Goal: Task Accomplishment & Management: Manage account settings

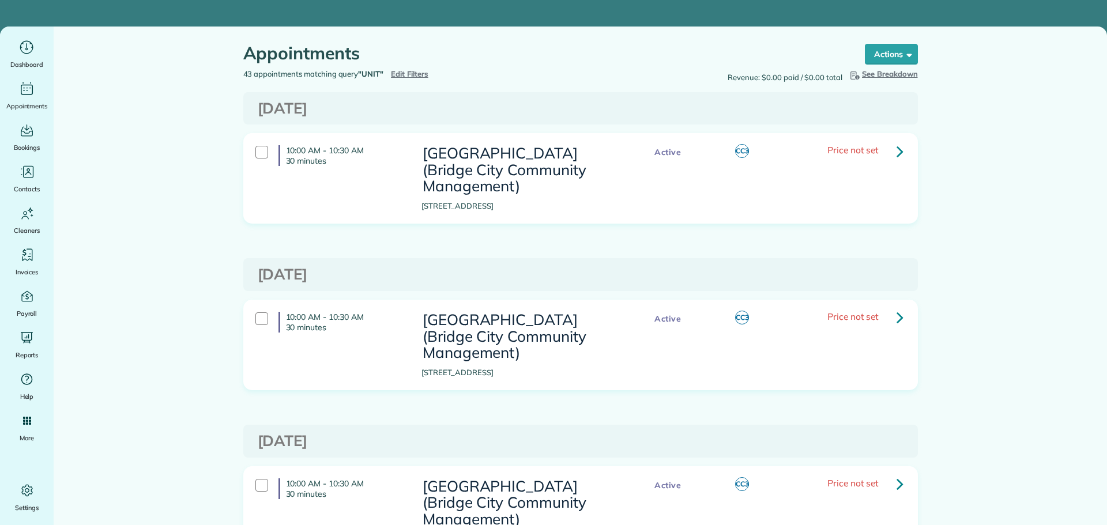
type input "**********"
click at [403, 77] on span "Edit Filters" at bounding box center [409, 73] width 37 height 9
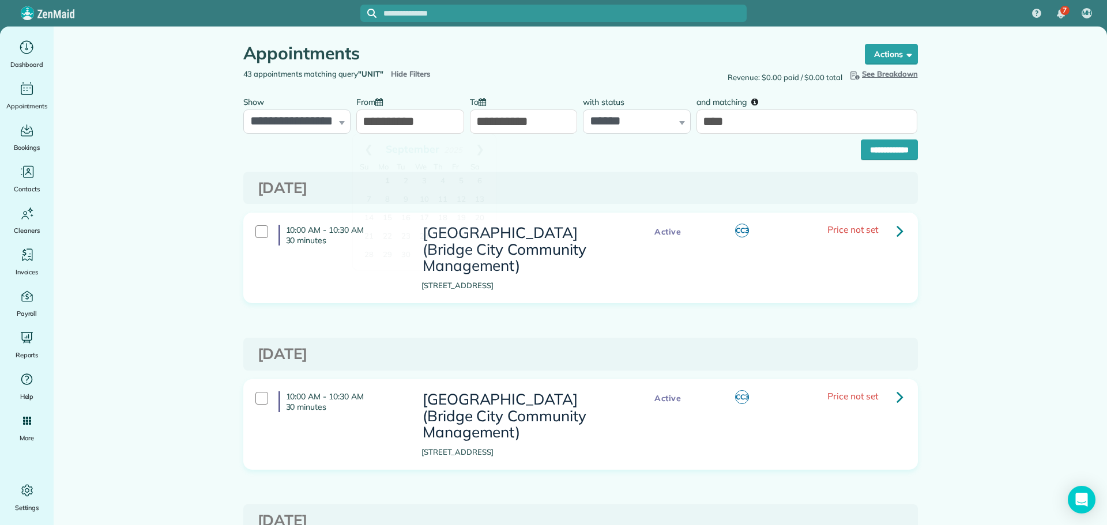
click at [404, 116] on input "**********" at bounding box center [410, 122] width 108 height 24
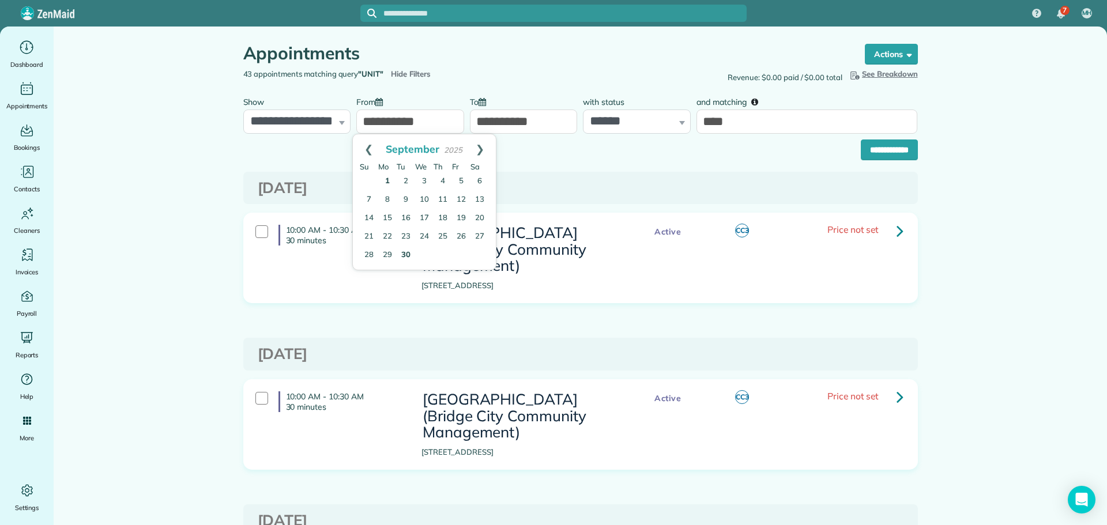
click at [408, 251] on link "30" at bounding box center [406, 255] width 18 height 18
type input "**********"
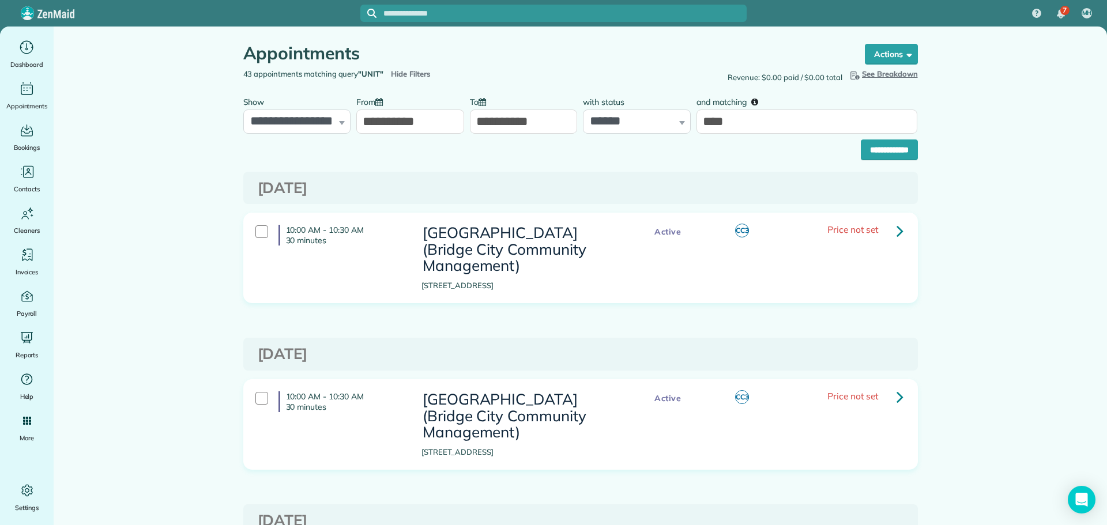
click at [413, 126] on input "**********" at bounding box center [410, 122] width 108 height 24
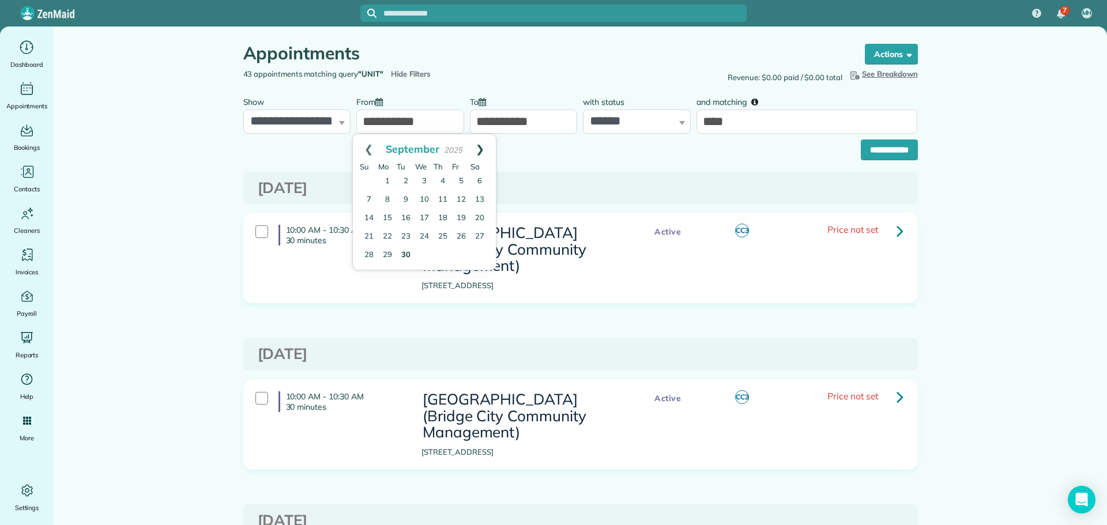
click at [482, 146] on link "Next" at bounding box center [480, 148] width 32 height 29
click at [526, 156] on div "**********" at bounding box center [580, 147] width 675 height 27
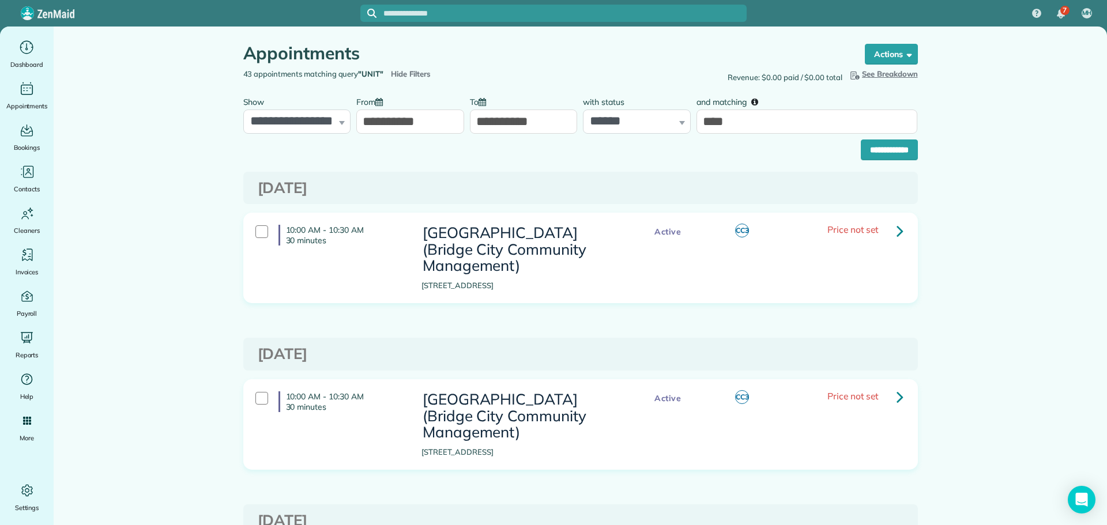
click at [531, 126] on input "**********" at bounding box center [524, 122] width 108 height 24
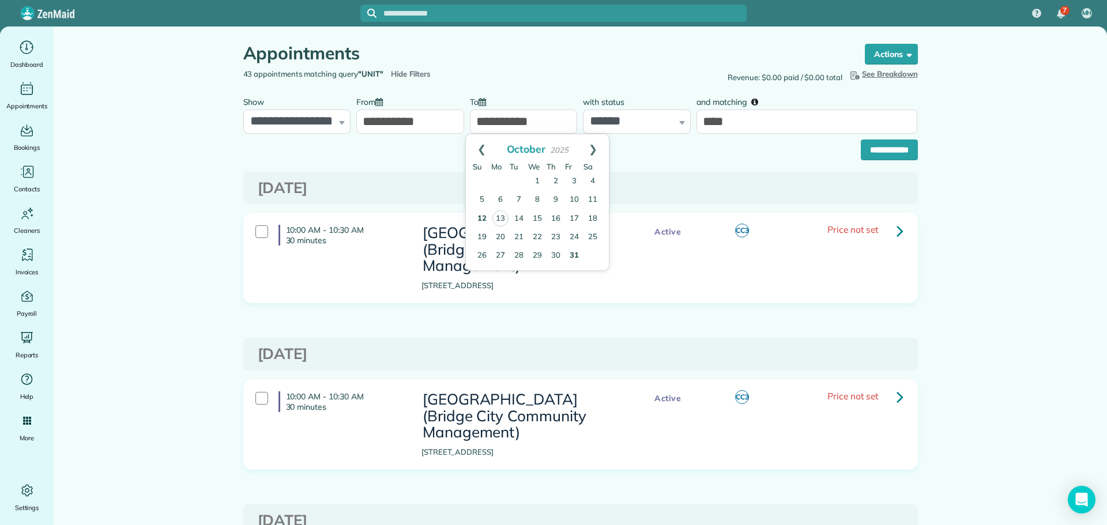
click at [580, 256] on link "31" at bounding box center [574, 256] width 18 height 18
type input "**********"
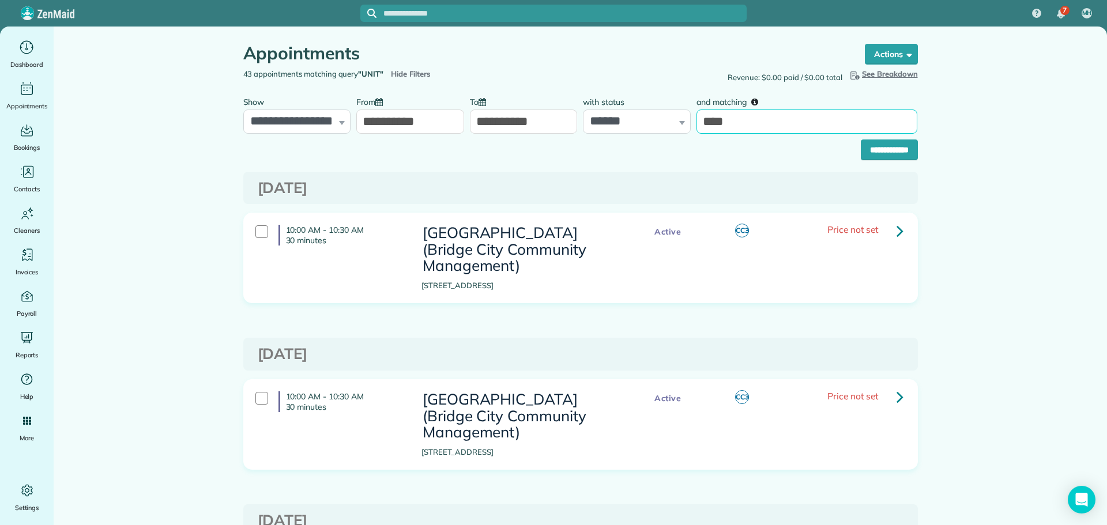
drag, startPoint x: 743, startPoint y: 117, endPoint x: 701, endPoint y: 137, distance: 46.7
click at [685, 132] on div "**********" at bounding box center [580, 112] width 680 height 43
type input "******"
click at [861, 140] on input "**********" at bounding box center [889, 150] width 57 height 21
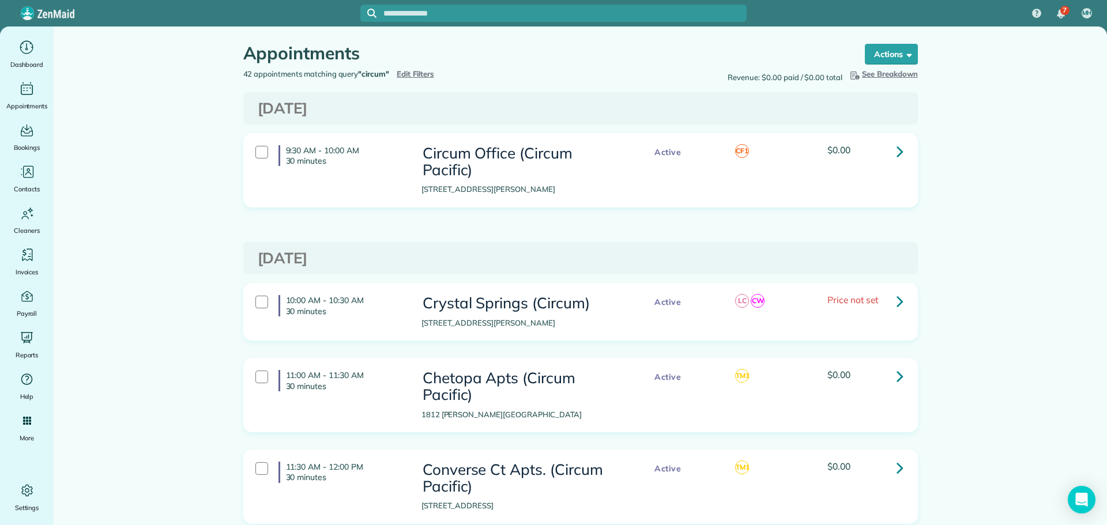
click at [898, 147] on icon at bounding box center [900, 151] width 7 height 20
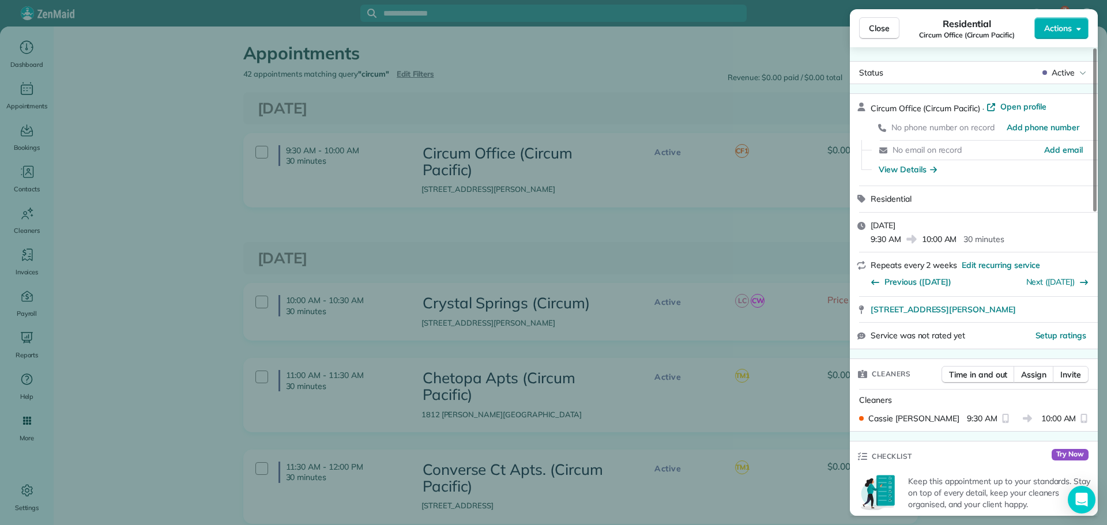
click at [723, 244] on div "Close Residential Circum Office (Circum Pacific) Actions Status Active Circum O…" at bounding box center [553, 262] width 1107 height 525
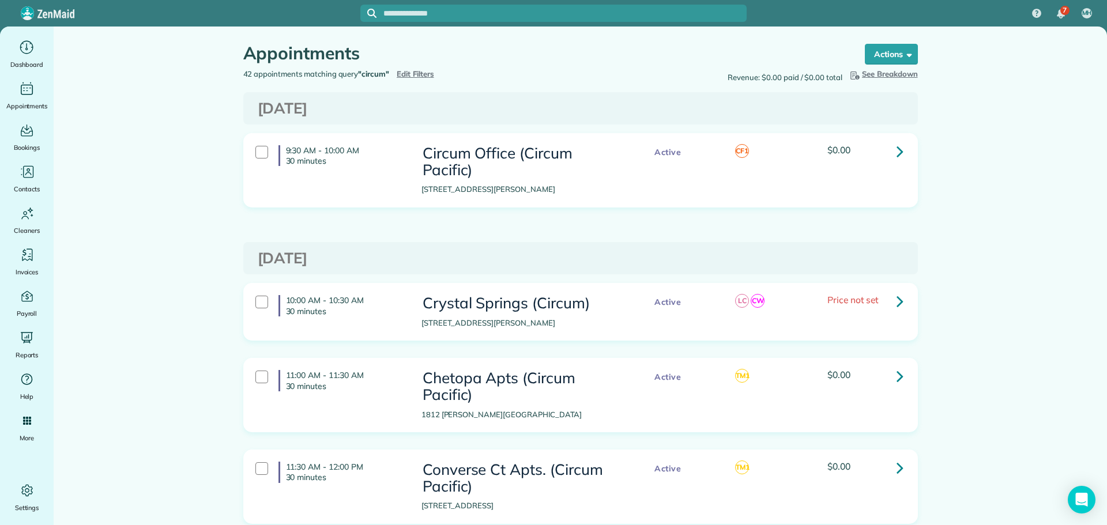
click at [897, 296] on icon at bounding box center [900, 301] width 7 height 20
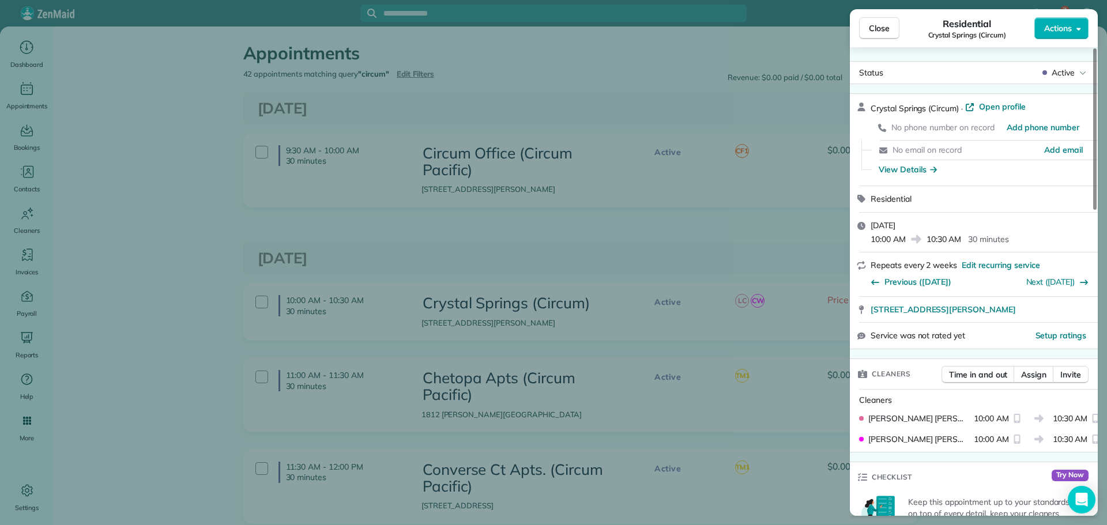
click at [642, 249] on div "Close Residential Crystal Springs (Circum) Actions Status Active Crystal Spring…" at bounding box center [553, 262] width 1107 height 525
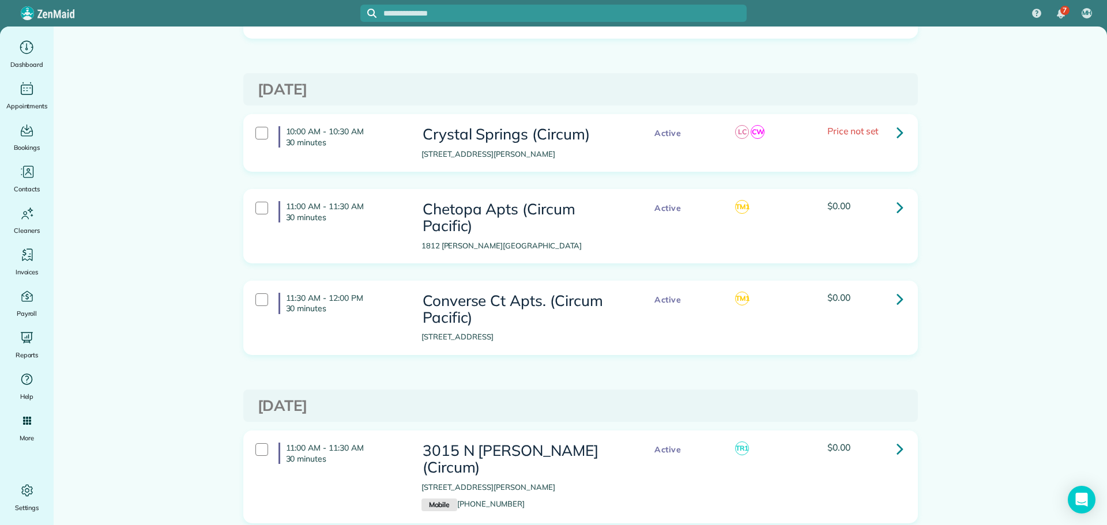
scroll to position [173, 0]
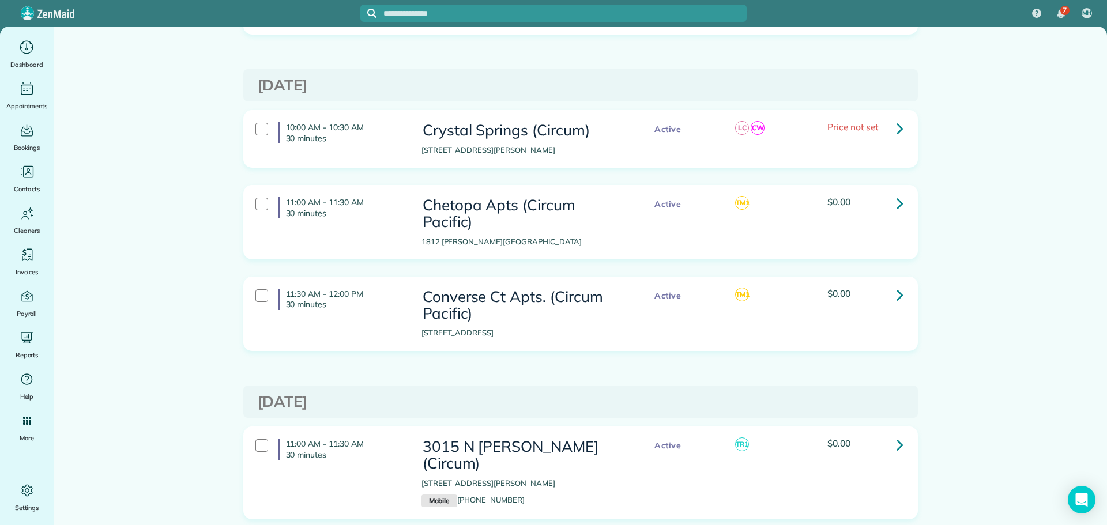
click at [904, 206] on link at bounding box center [900, 202] width 23 height 23
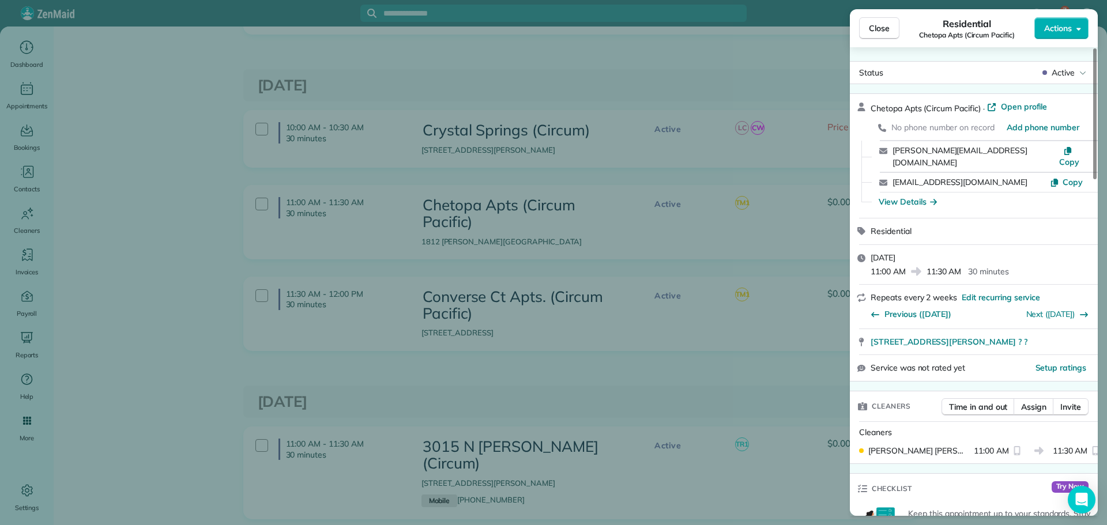
click at [603, 257] on div "Close Residential Chetopa Apts (Circum Pacific) Actions Status Active Chetopa A…" at bounding box center [553, 262] width 1107 height 525
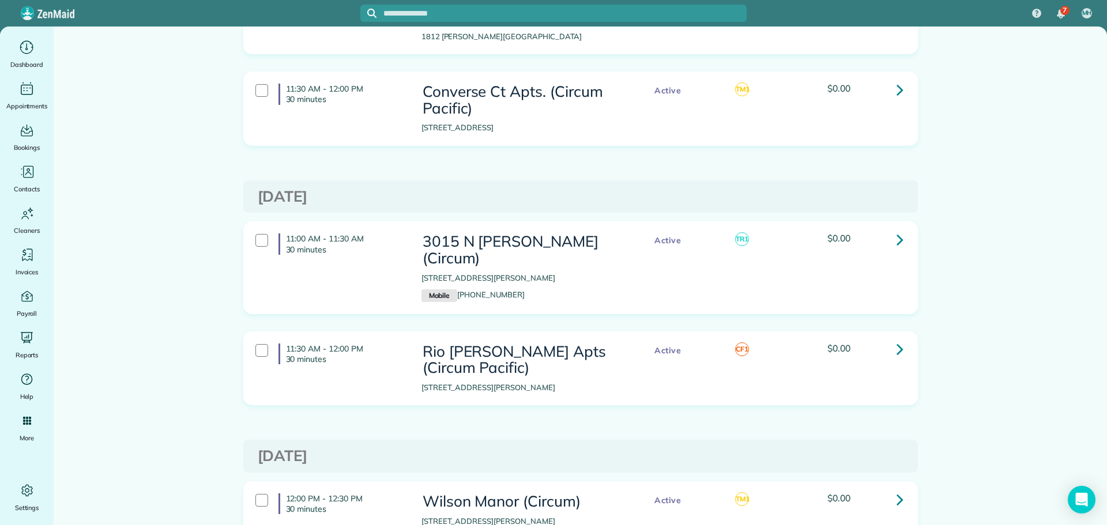
scroll to position [404, 0]
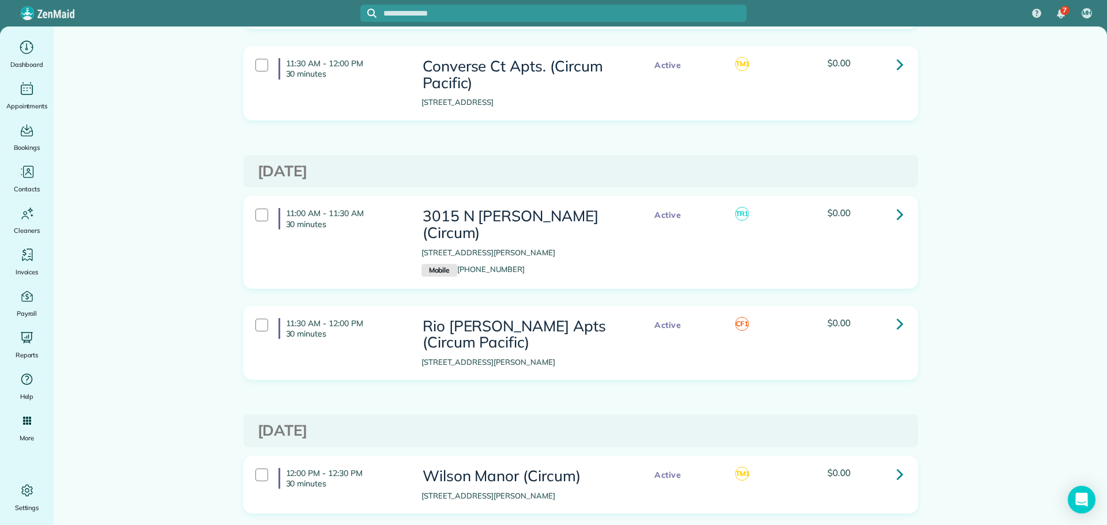
click at [900, 313] on link at bounding box center [900, 324] width 23 height 23
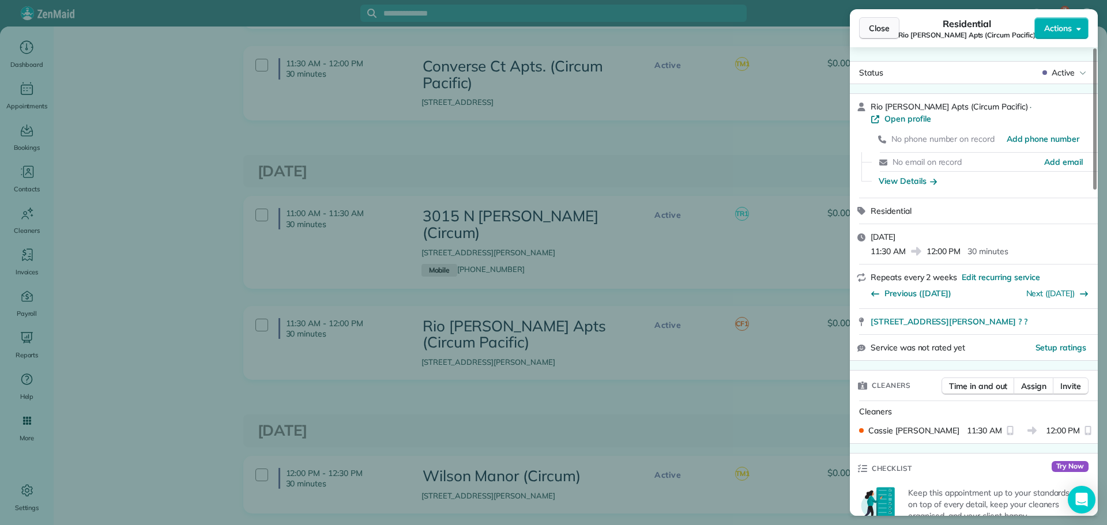
click at [882, 27] on span "Close" at bounding box center [879, 28] width 21 height 12
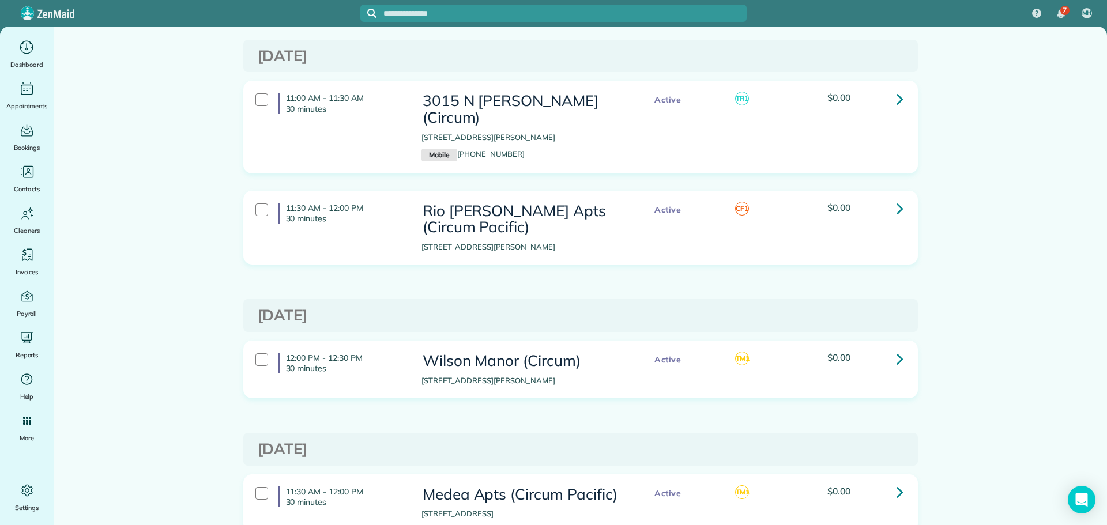
scroll to position [577, 0]
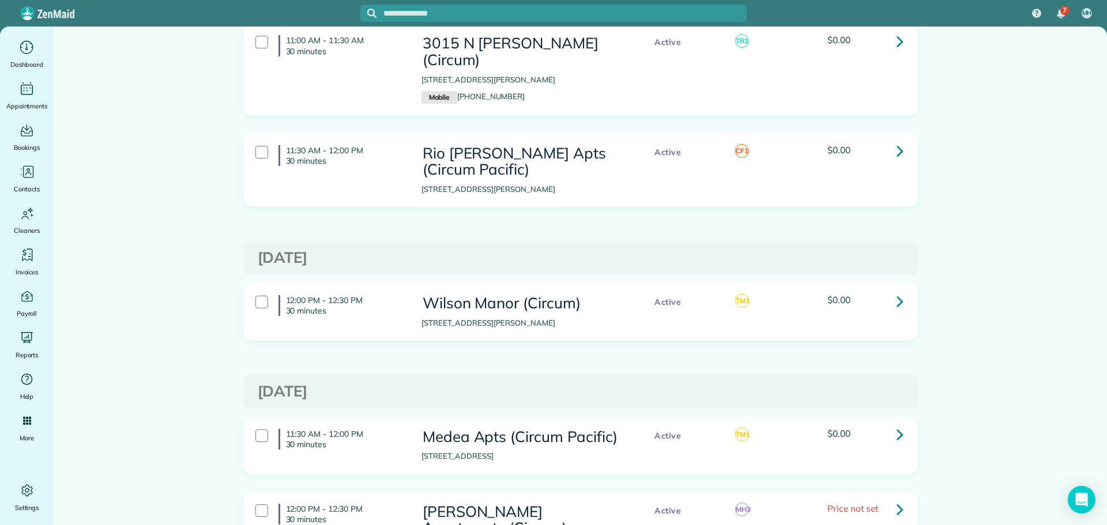
click at [897, 291] on icon at bounding box center [900, 301] width 7 height 20
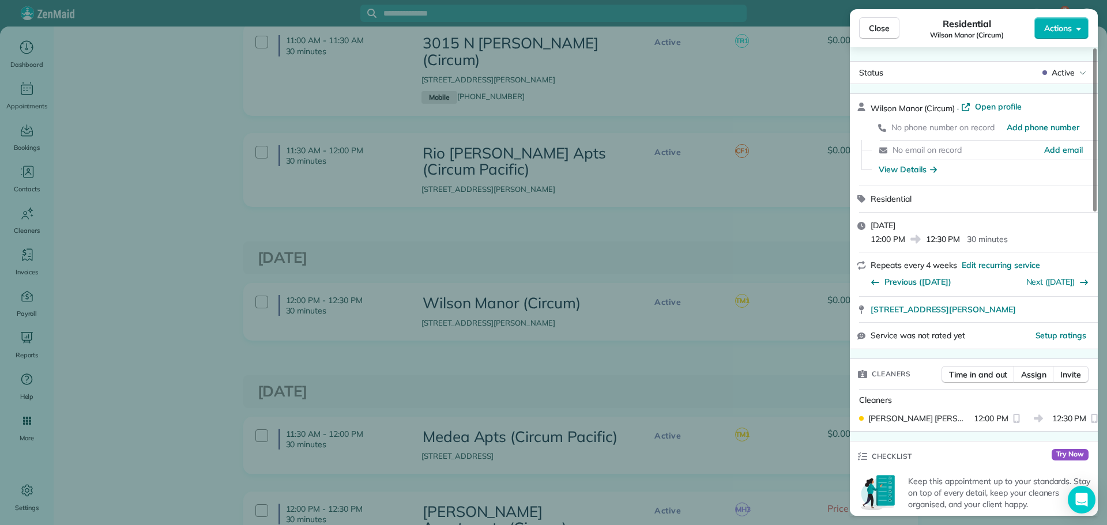
click at [631, 300] on div "Close Residential Wilson Manor (Circum) Actions Status Active Wilson Manor (Cir…" at bounding box center [553, 262] width 1107 height 525
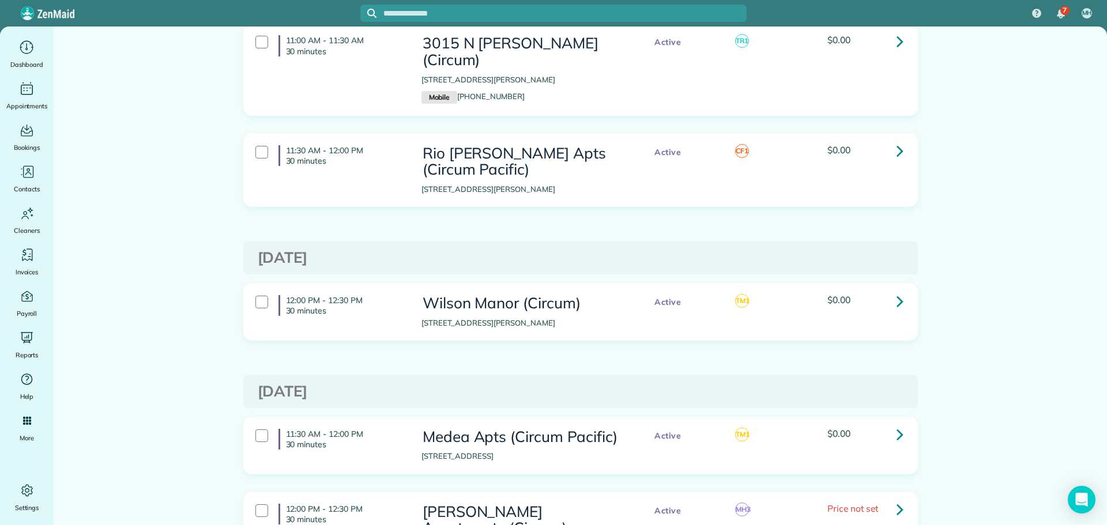
click at [897, 424] on icon at bounding box center [900, 434] width 7 height 20
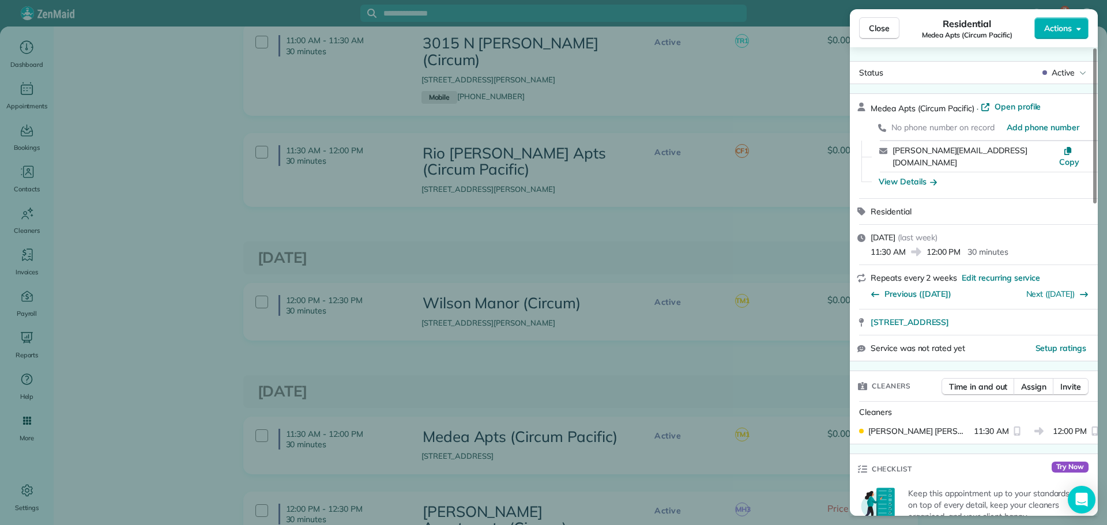
scroll to position [58, 0]
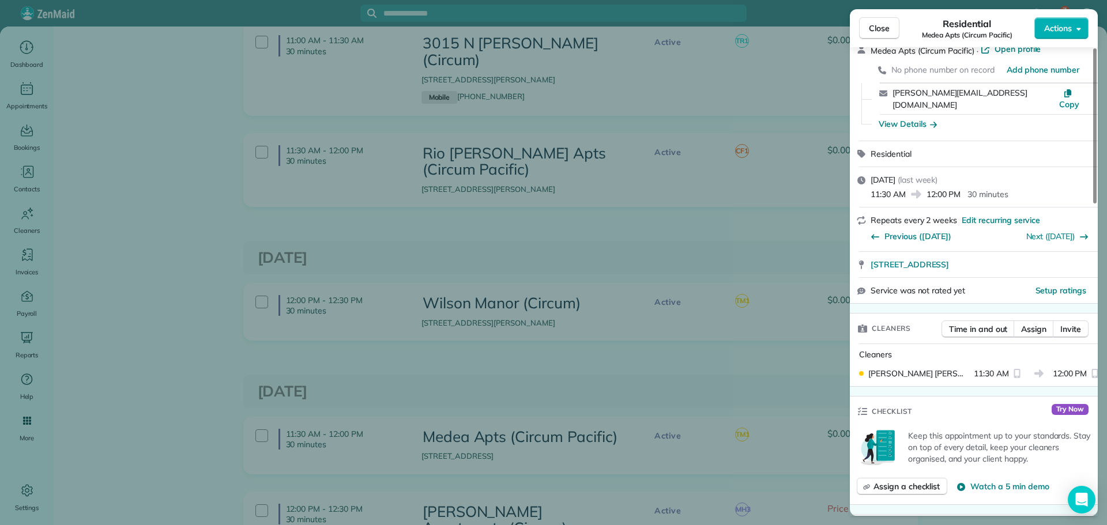
click at [774, 313] on div "Close Residential Medea Apts (Circum Pacific) Actions Status Active Medea Apts …" at bounding box center [553, 262] width 1107 height 525
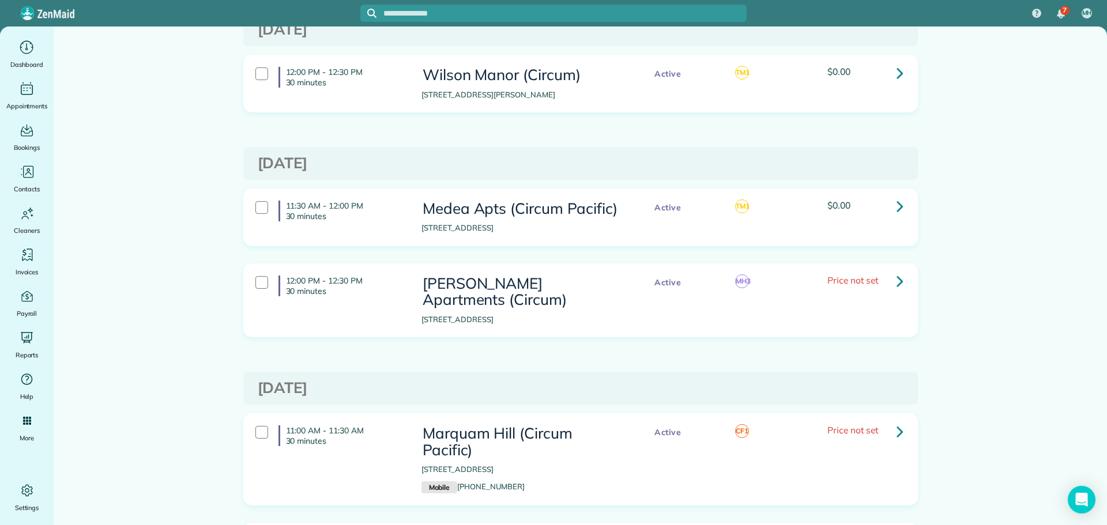
scroll to position [807, 0]
click at [897, 269] on icon at bounding box center [900, 279] width 7 height 20
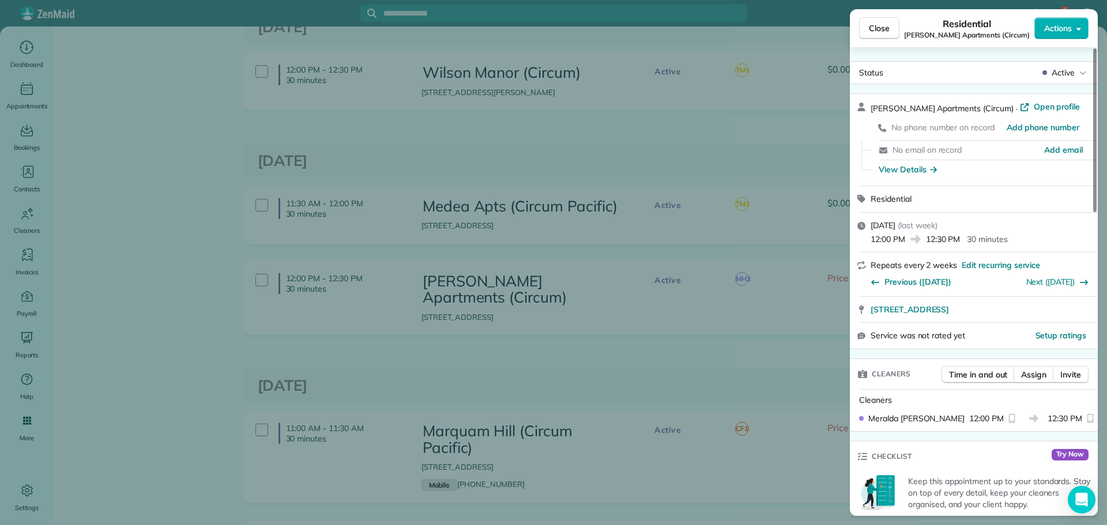
click at [623, 267] on div "Close Residential Albert Apartments (Circum) Actions Status Active Albert Apart…" at bounding box center [553, 262] width 1107 height 525
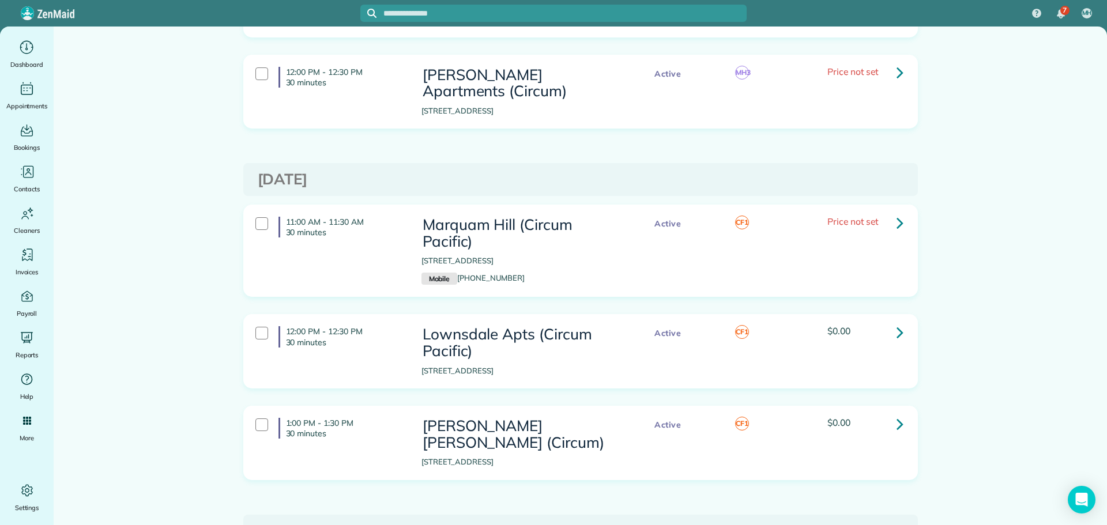
scroll to position [1038, 0]
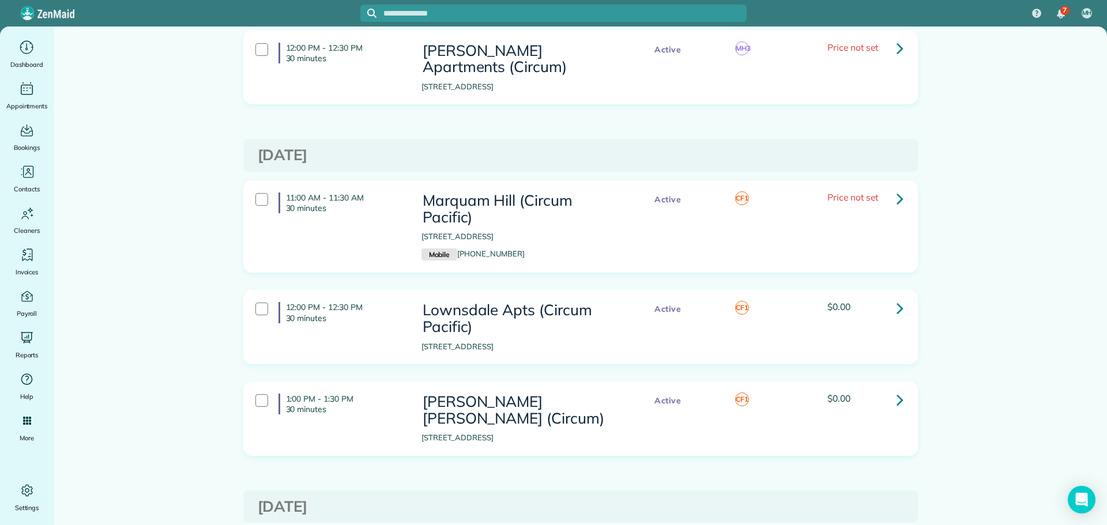
click at [897, 189] on icon at bounding box center [900, 199] width 7 height 20
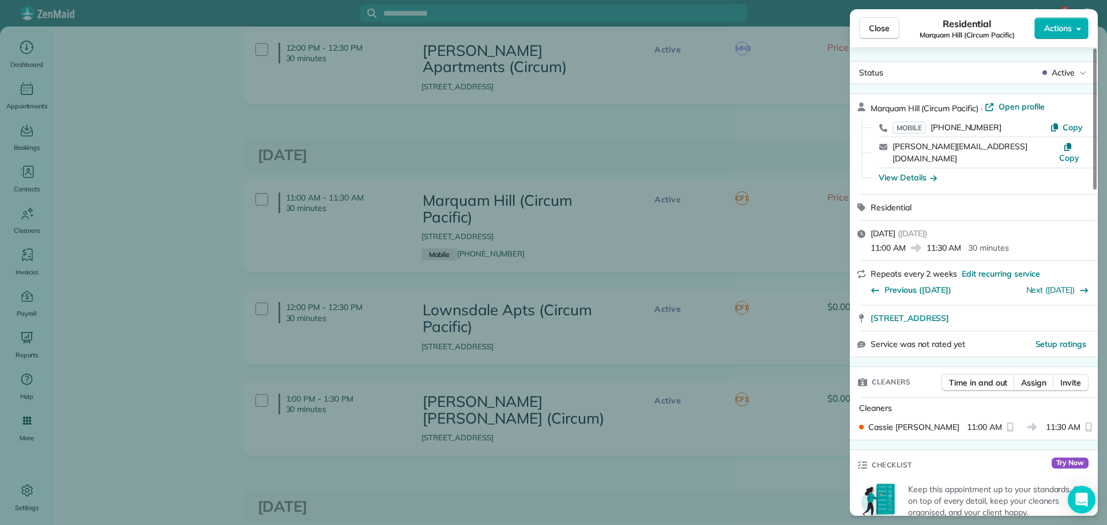
click at [654, 282] on div "Close Residential Marquam Hill (Circum Pacific) Actions Status Active Marquam H…" at bounding box center [553, 262] width 1107 height 525
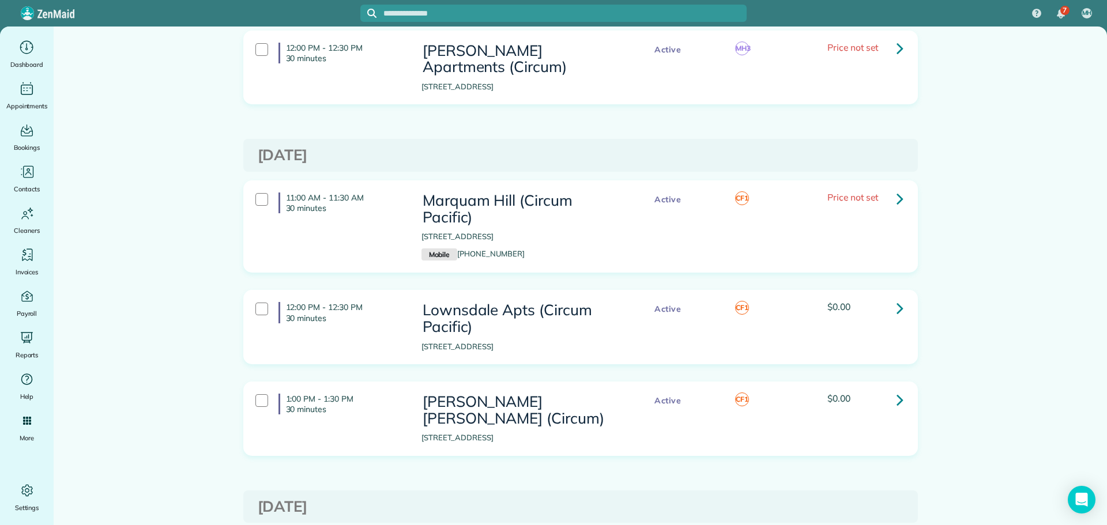
click at [897, 298] on icon at bounding box center [900, 308] width 7 height 20
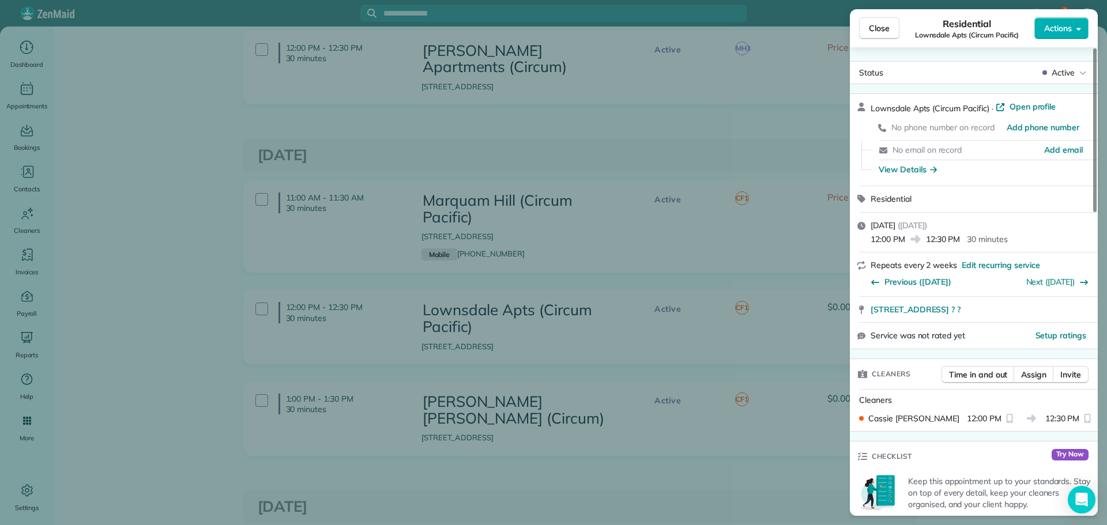
click at [697, 276] on div "Close Residential Lownsdale Apts (Circum Pacific) Actions Status Active Lownsda…" at bounding box center [553, 262] width 1107 height 525
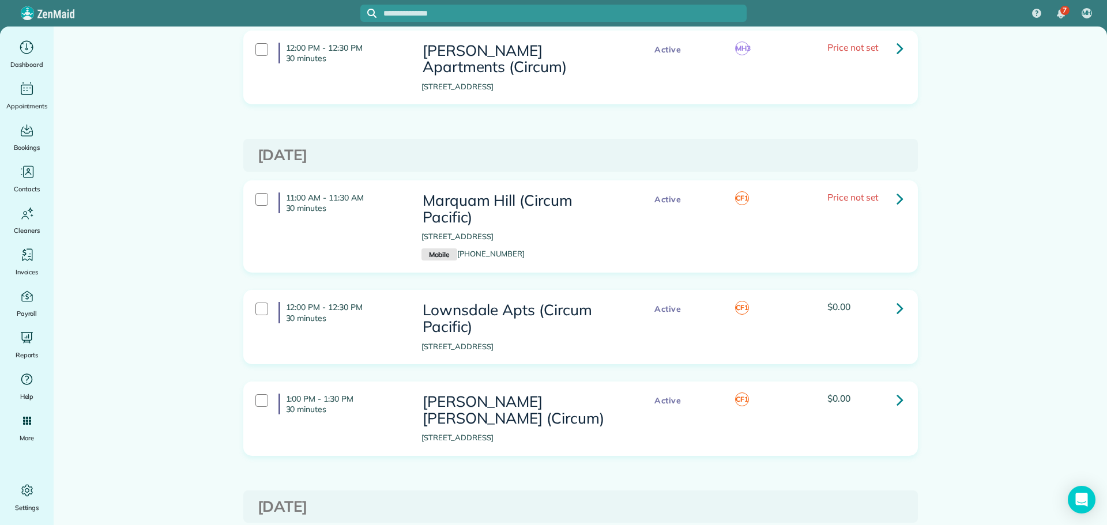
click at [898, 390] on icon at bounding box center [900, 400] width 7 height 20
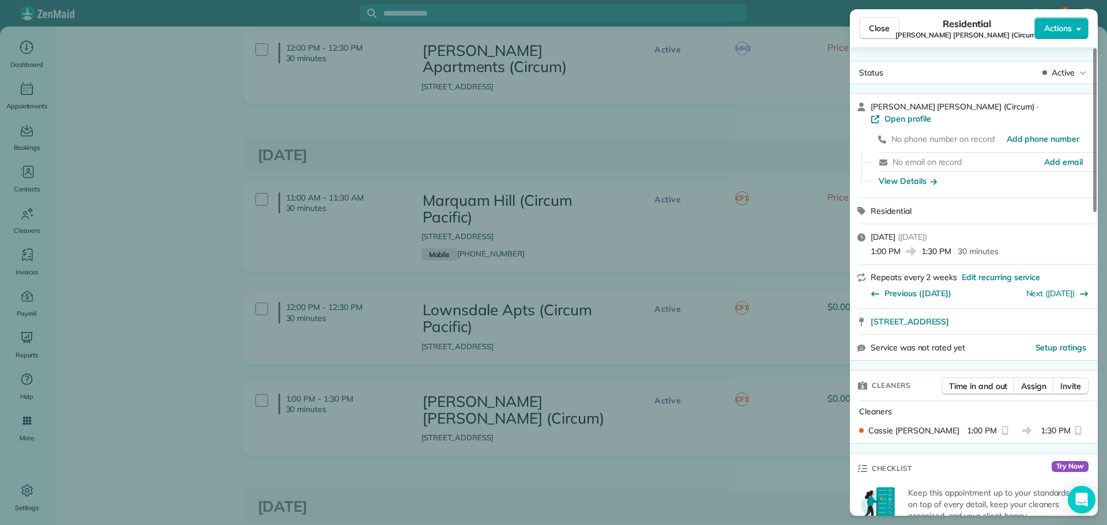
click at [743, 287] on div "Close Residential Margaret Anne (Circum) Actions Status Active Margaret Anne (C…" at bounding box center [553, 262] width 1107 height 525
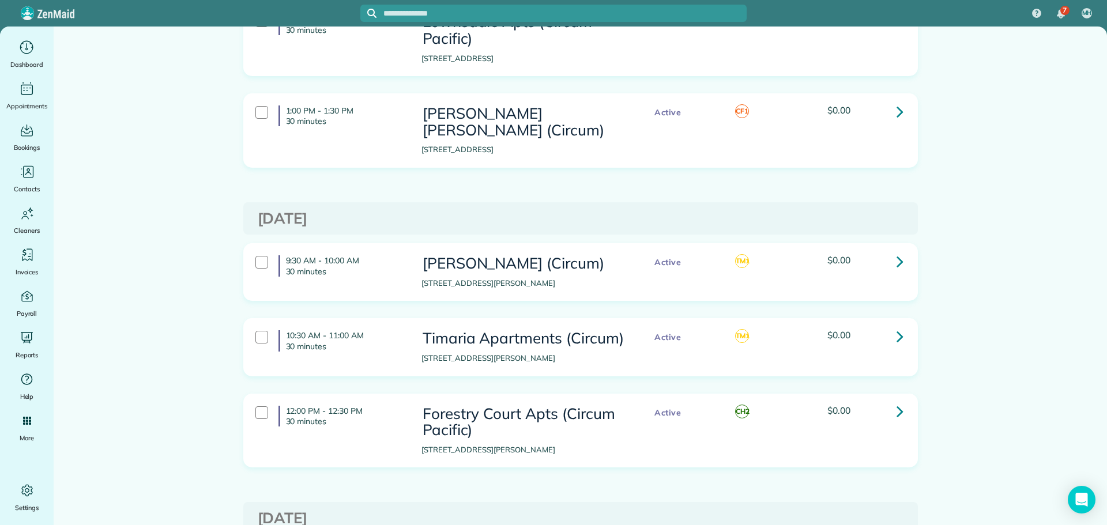
scroll to position [1384, 0]
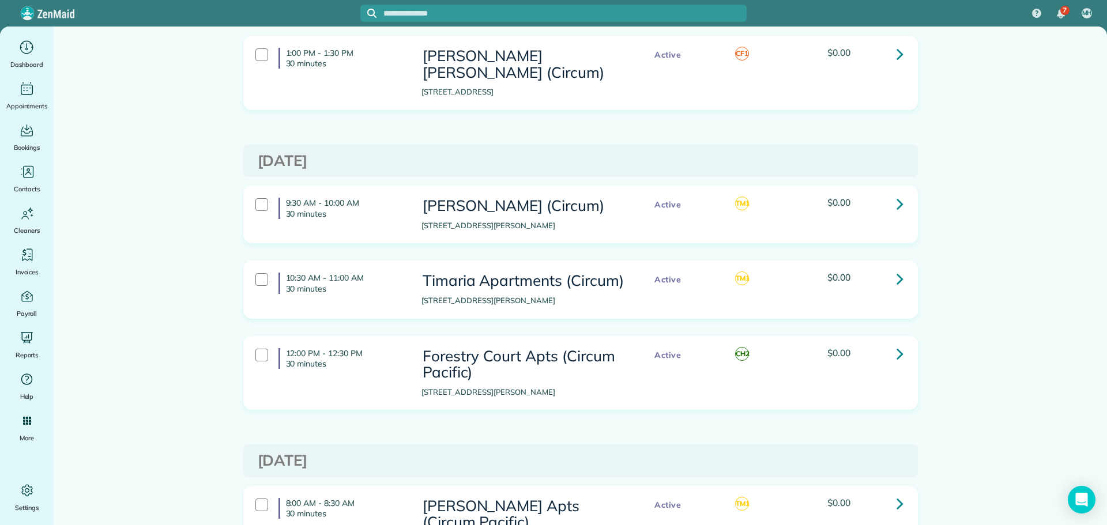
click at [889, 192] on link at bounding box center [900, 203] width 23 height 23
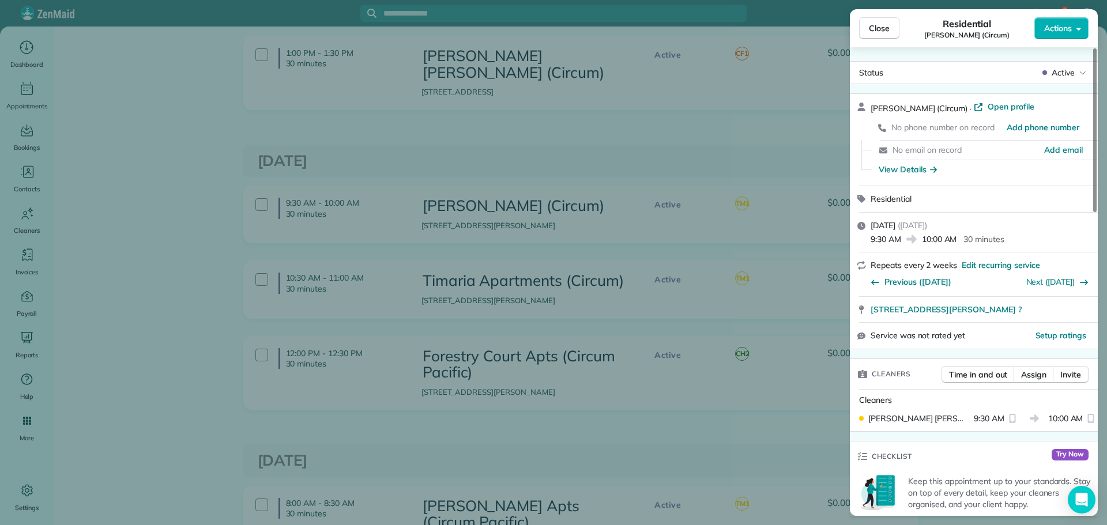
click at [610, 118] on div "Close Residential Thurman (Circum) Actions Status Active Thurman (Circum) · Ope…" at bounding box center [553, 262] width 1107 height 525
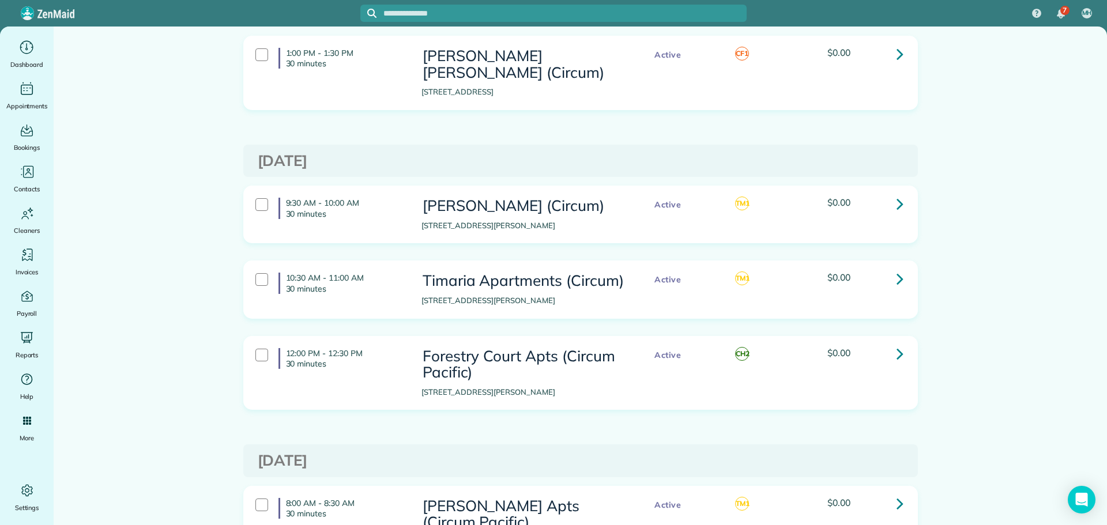
click at [897, 269] on icon at bounding box center [900, 279] width 7 height 20
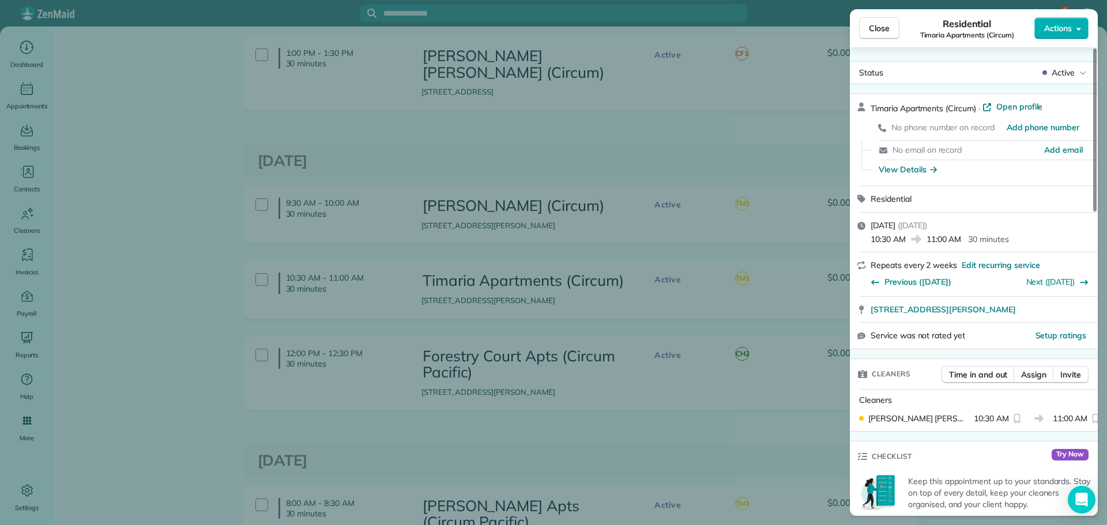
click at [816, 173] on div "Close Residential Timaria Apartments (Circum) Actions Status Active Timaria Apa…" at bounding box center [553, 262] width 1107 height 525
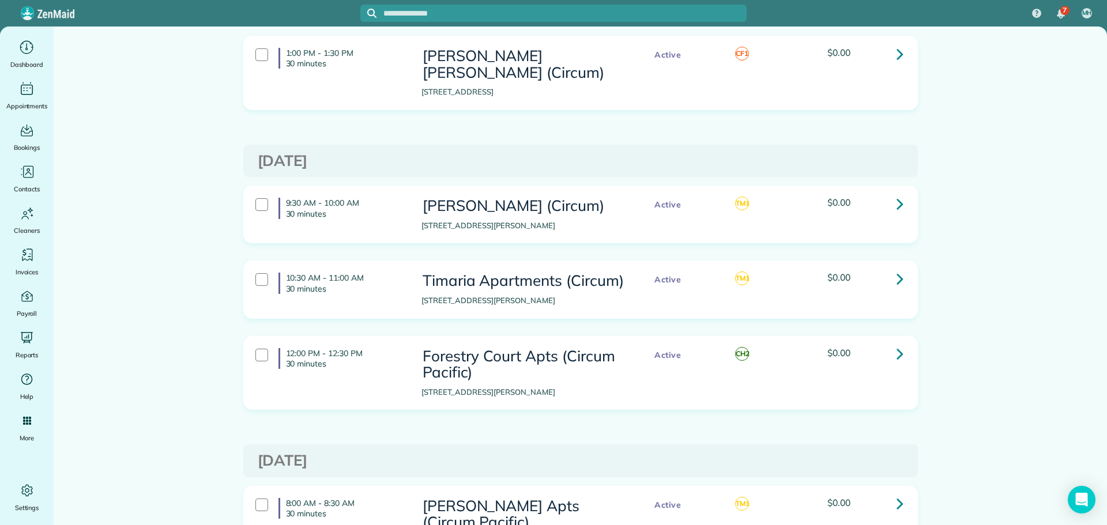
click at [897, 344] on icon at bounding box center [900, 354] width 7 height 20
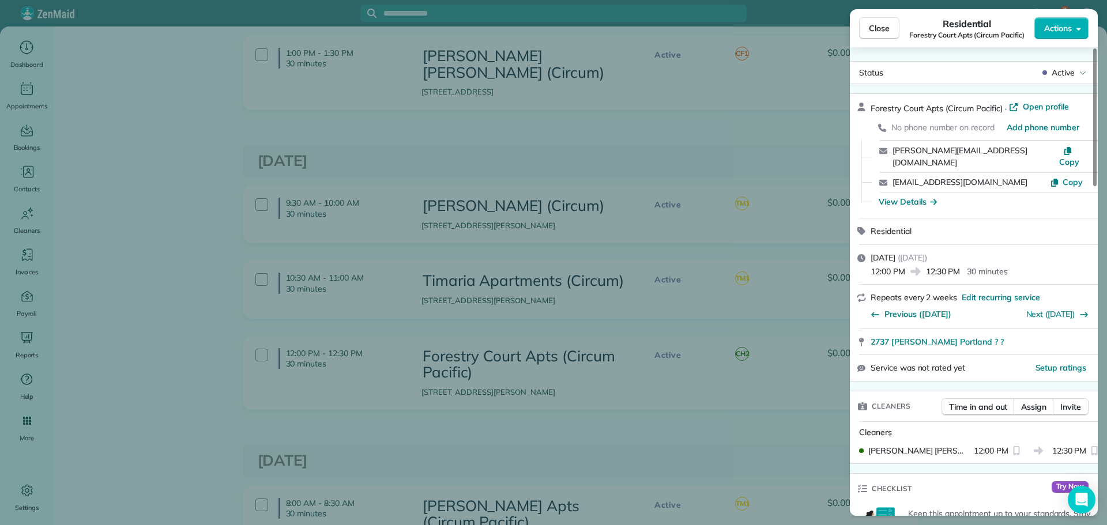
click at [773, 266] on div "Close Residential Forestry Court Apts (Circum Pacific) Actions Status Active Fo…" at bounding box center [553, 262] width 1107 height 525
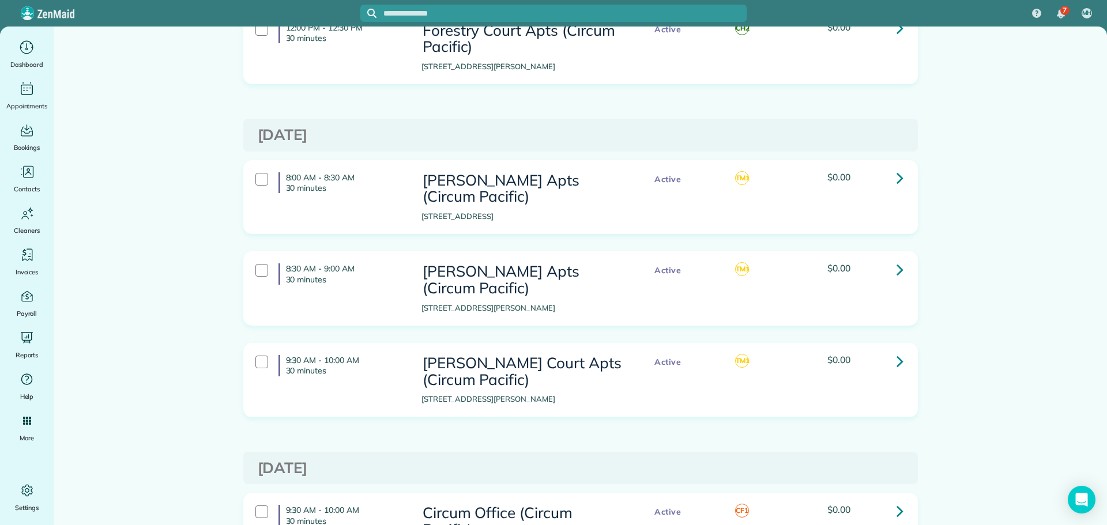
scroll to position [1730, 0]
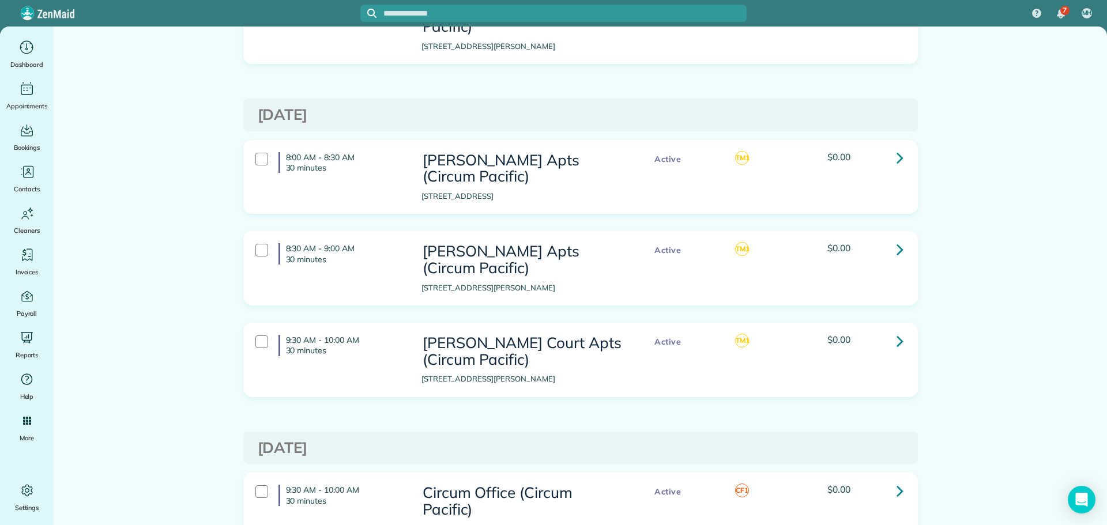
click at [897, 148] on icon at bounding box center [900, 158] width 7 height 20
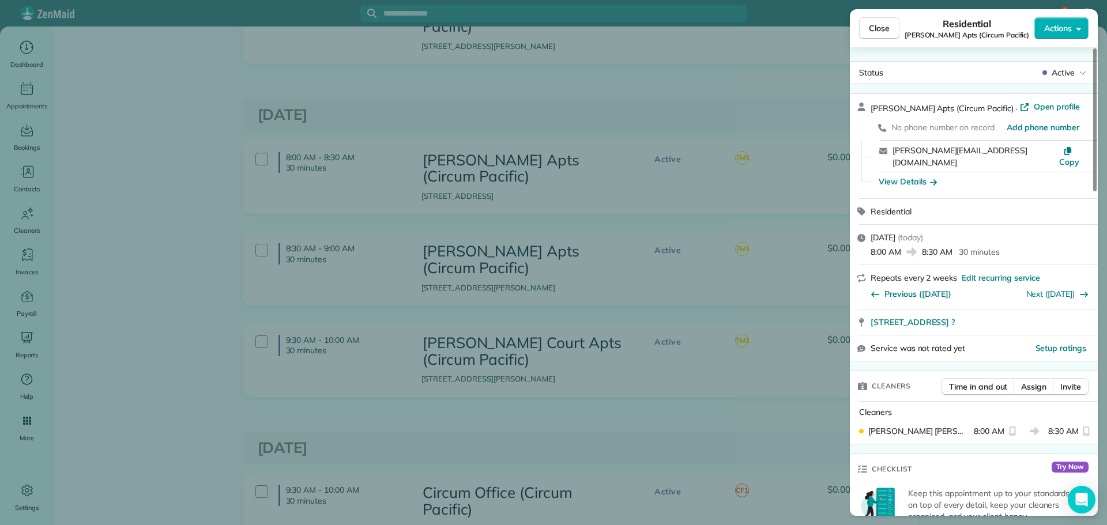
click at [721, 259] on div "Close Residential Baker Apts (Circum Pacific) Actions Status Active Baker Apts …" at bounding box center [553, 262] width 1107 height 525
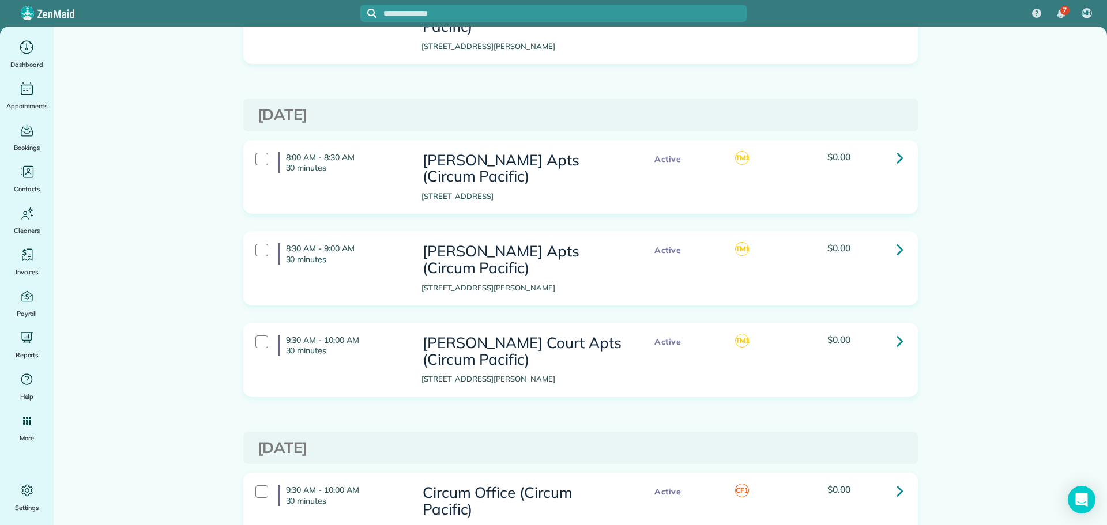
click at [897, 239] on icon at bounding box center [900, 249] width 7 height 20
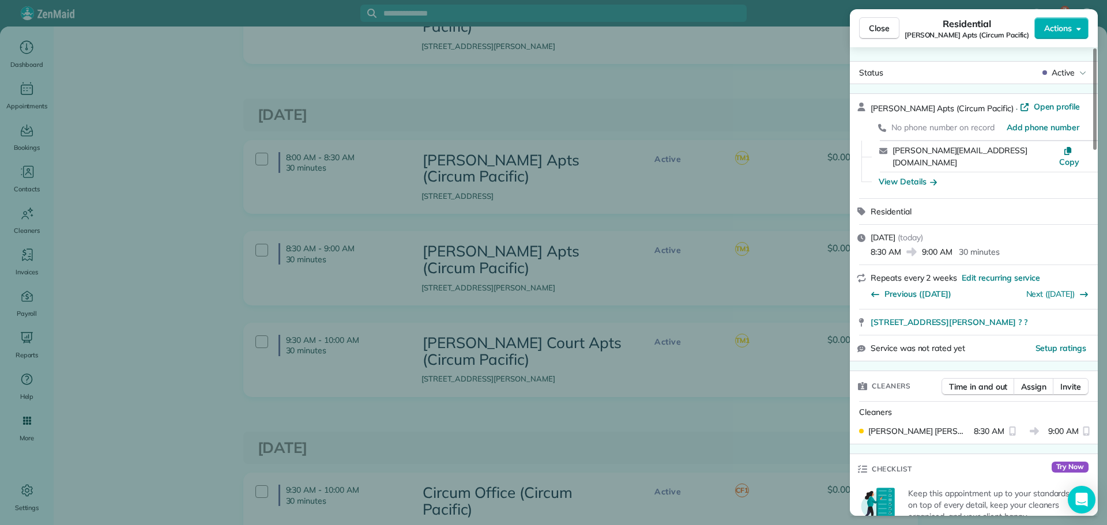
click at [735, 231] on div "Close Residential Burgess Apts (Circum Pacific) Actions Status Active Burgess A…" at bounding box center [553, 262] width 1107 height 525
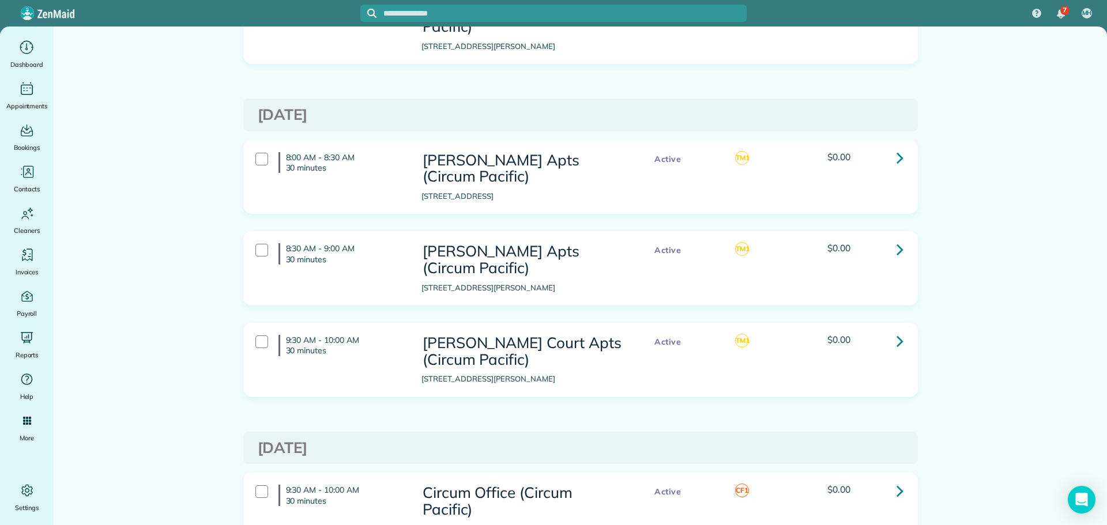
click at [897, 331] on icon at bounding box center [900, 341] width 7 height 20
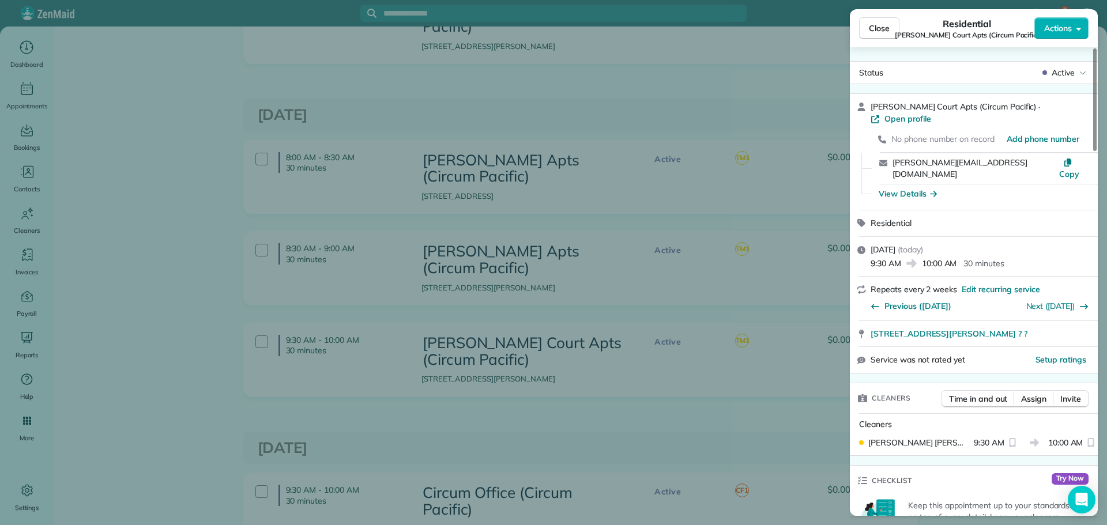
click at [776, 232] on div "Close Residential Marion Court Apts (Circum Pacific) Actions Status Active Mari…" at bounding box center [553, 262] width 1107 height 525
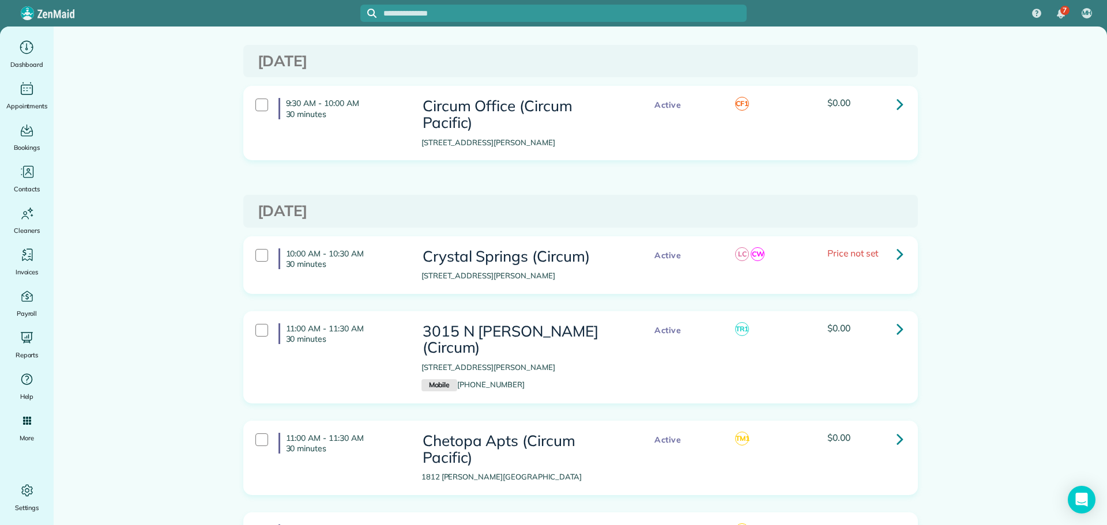
scroll to position [2134, 0]
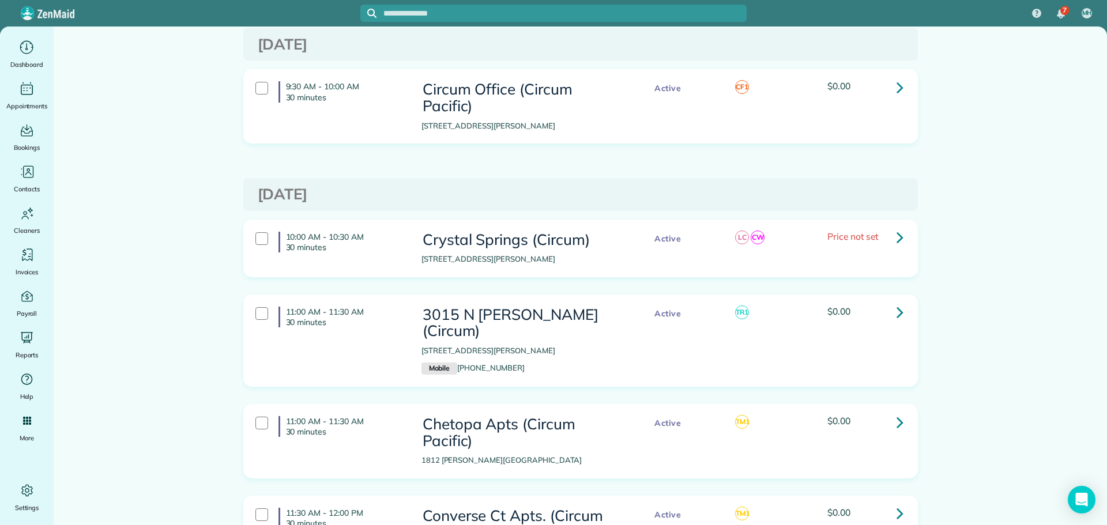
click at [898, 302] on icon at bounding box center [900, 312] width 7 height 20
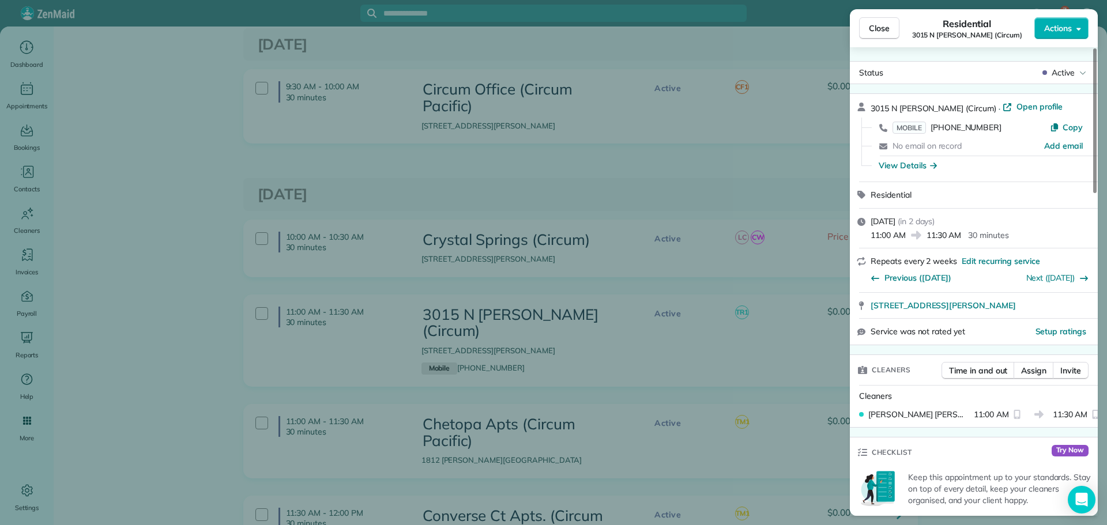
click at [689, 235] on div "Close Residential 3015 N Willis (Circum) Actions Status Active 3015 N Willis (C…" at bounding box center [553, 262] width 1107 height 525
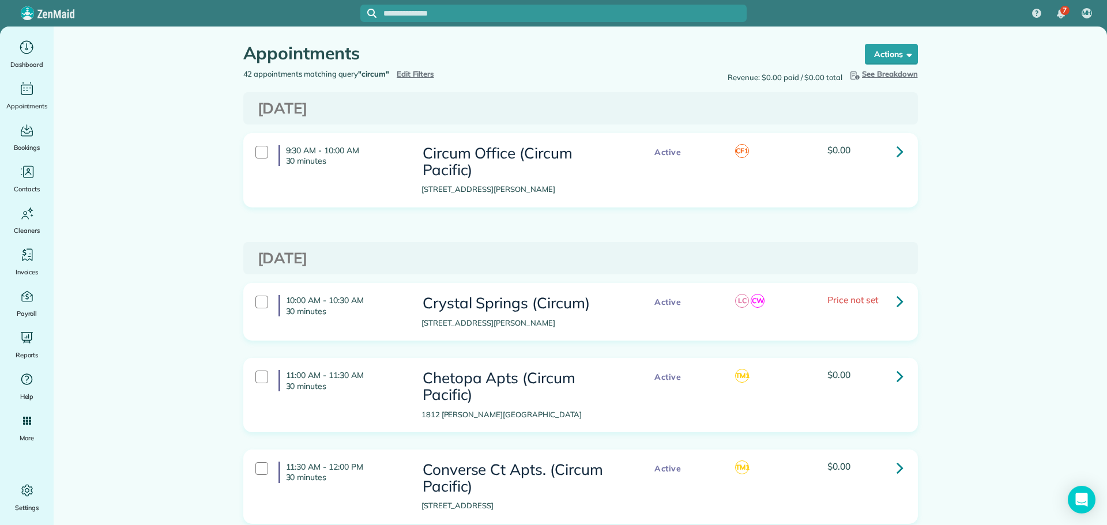
click at [409, 76] on span "Edit Filters" at bounding box center [415, 73] width 37 height 9
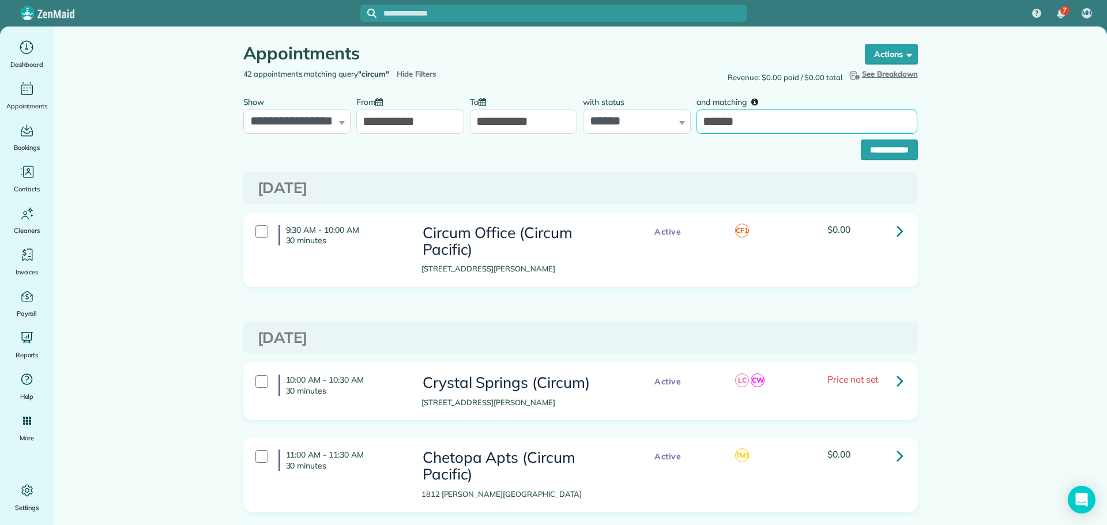
drag, startPoint x: 755, startPoint y: 118, endPoint x: 660, endPoint y: 127, distance: 95.5
click at [660, 127] on div "**********" at bounding box center [580, 112] width 680 height 43
type input "*******"
click at [861, 149] on input "**********" at bounding box center [889, 150] width 57 height 21
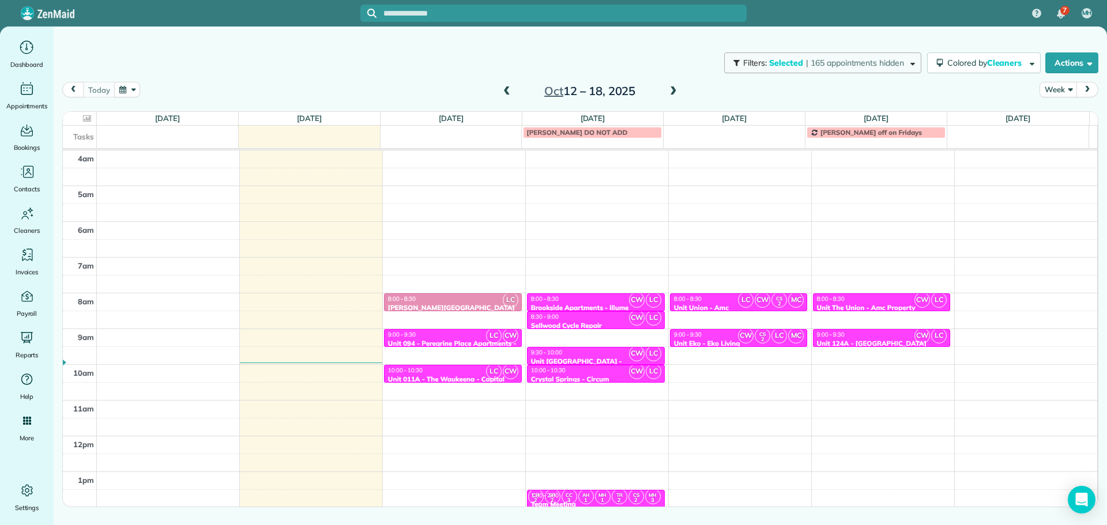
scroll to position [108, 0]
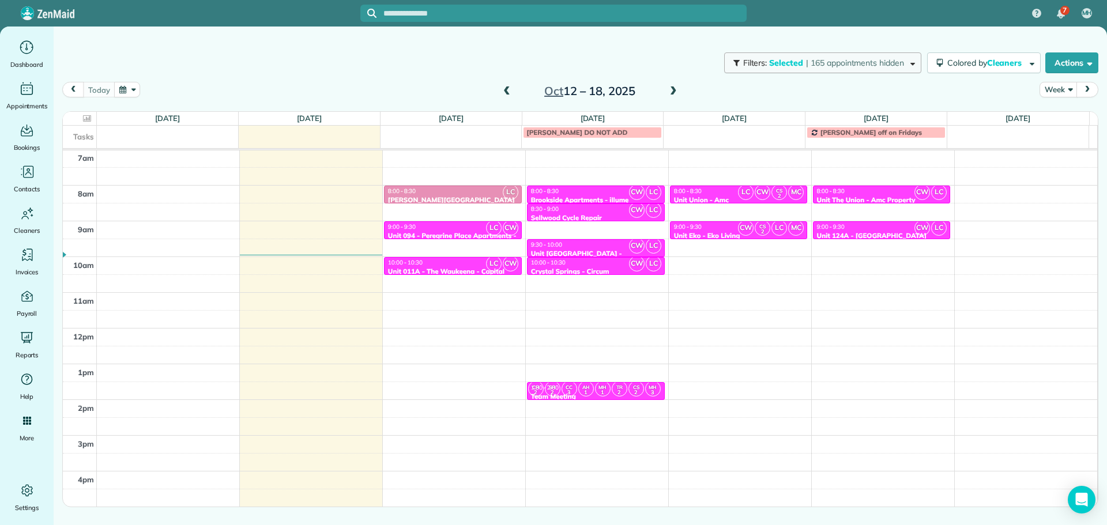
click at [788, 65] on span "Selected" at bounding box center [786, 63] width 35 height 10
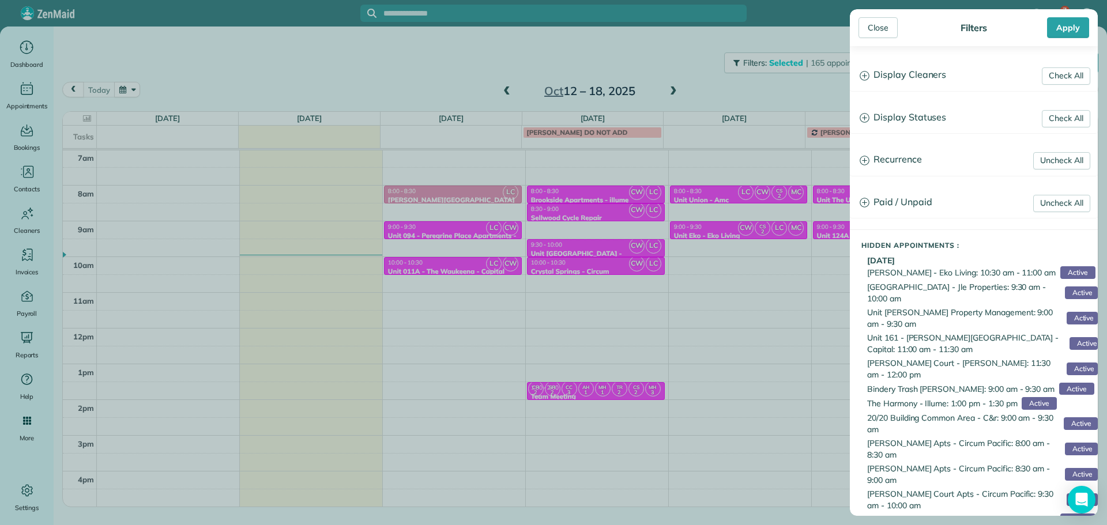
click at [892, 69] on h3 "Display Cleaners" at bounding box center [974, 75] width 247 height 29
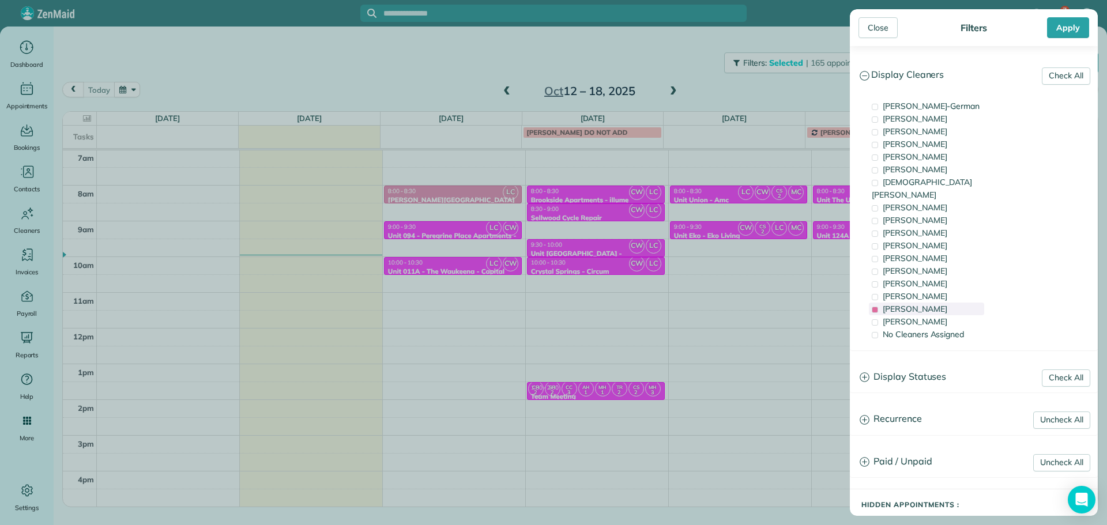
click at [913, 304] on span "[PERSON_NAME]" at bounding box center [915, 309] width 65 height 10
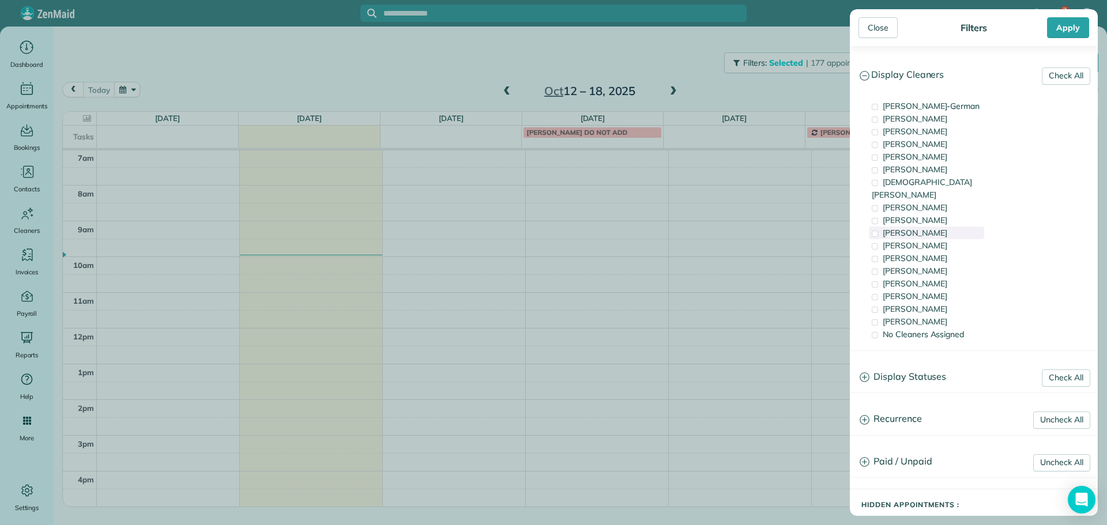
click at [923, 228] on span "[PERSON_NAME]" at bounding box center [915, 233] width 65 height 10
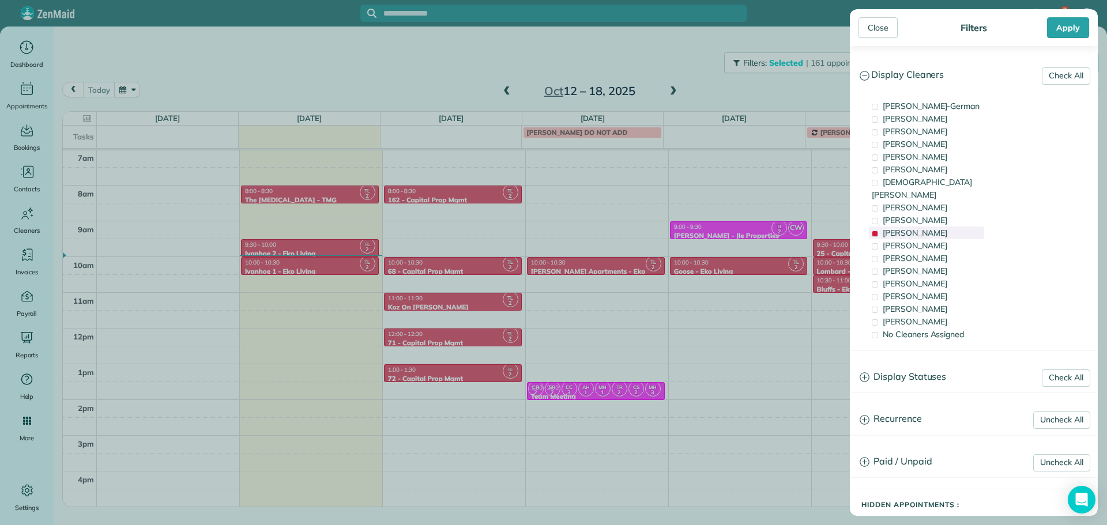
click at [923, 228] on span "[PERSON_NAME]" at bounding box center [915, 233] width 65 height 10
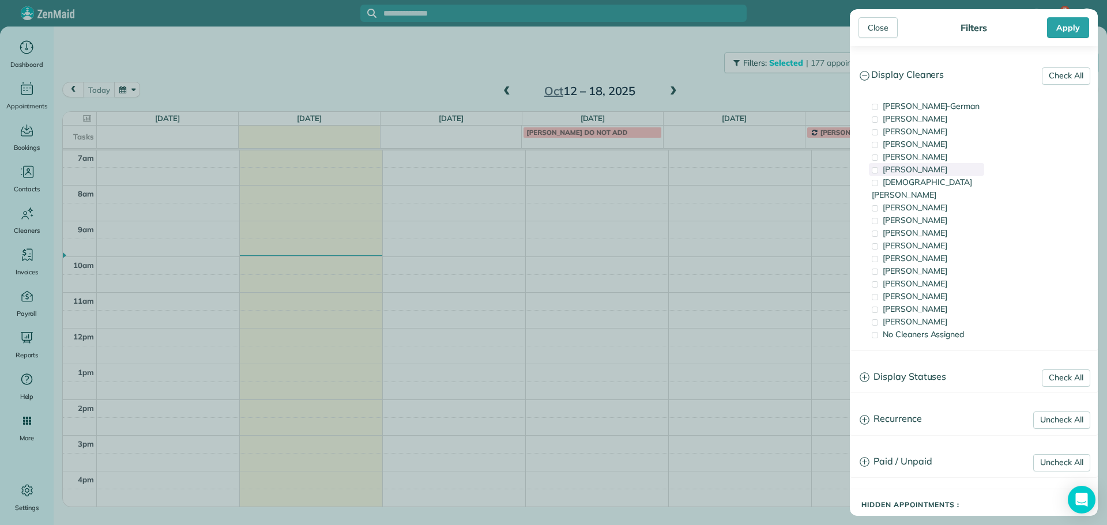
click at [928, 173] on span "[PERSON_NAME]" at bounding box center [915, 169] width 65 height 10
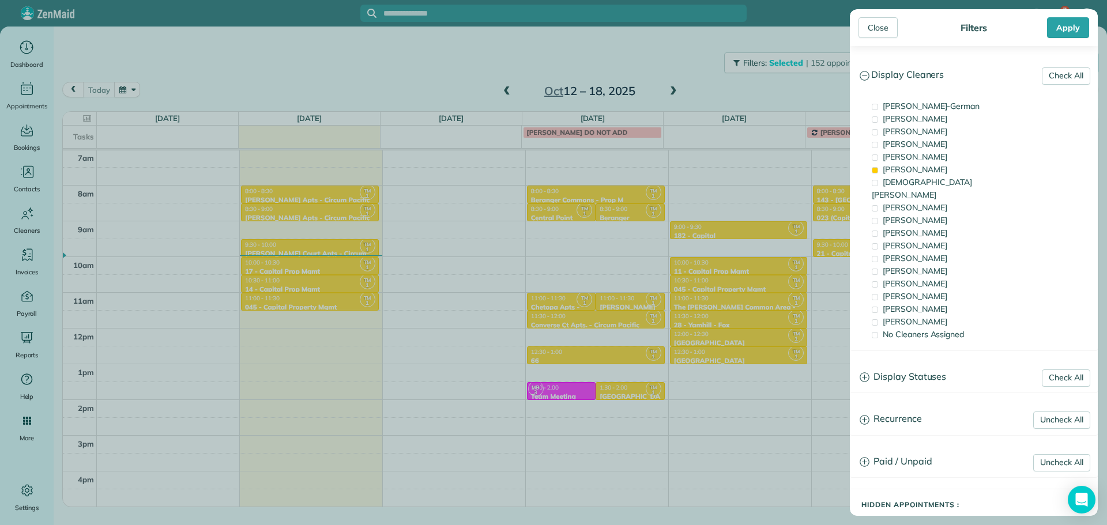
click at [292, 290] on div "Close Filters Apply Check All Display Cleaners [PERSON_NAME]-German [PERSON_NAM…" at bounding box center [553, 262] width 1107 height 525
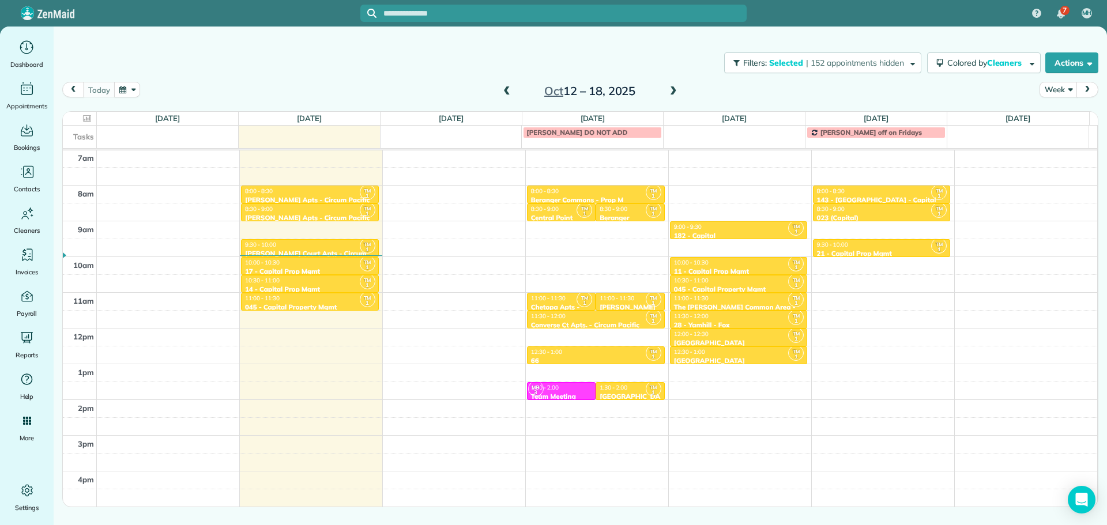
click at [303, 266] on div "10:00 - 10:30 17 - Capital Prop Mgmt" at bounding box center [310, 267] width 131 height 17
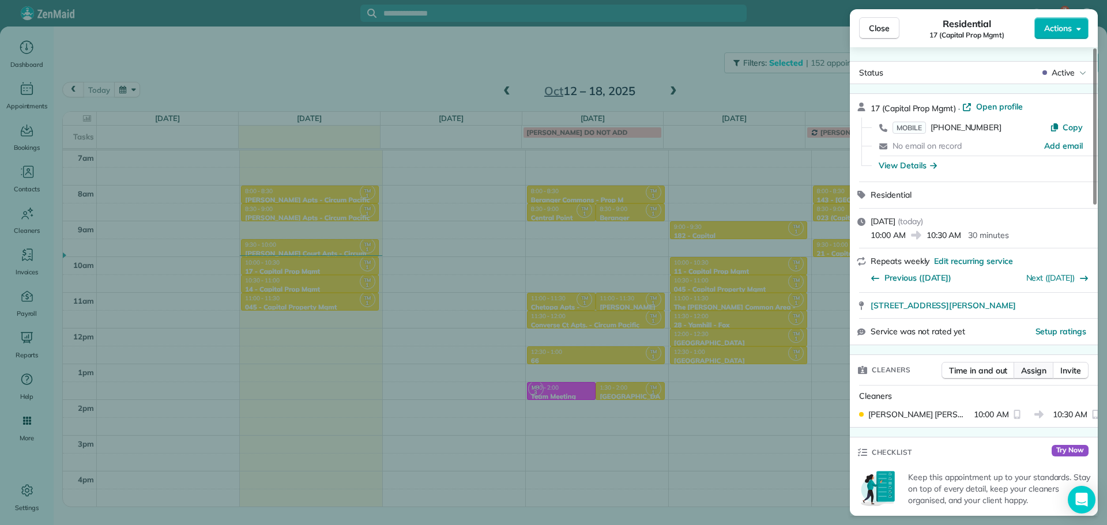
click at [1038, 370] on span "Assign" at bounding box center [1033, 371] width 25 height 12
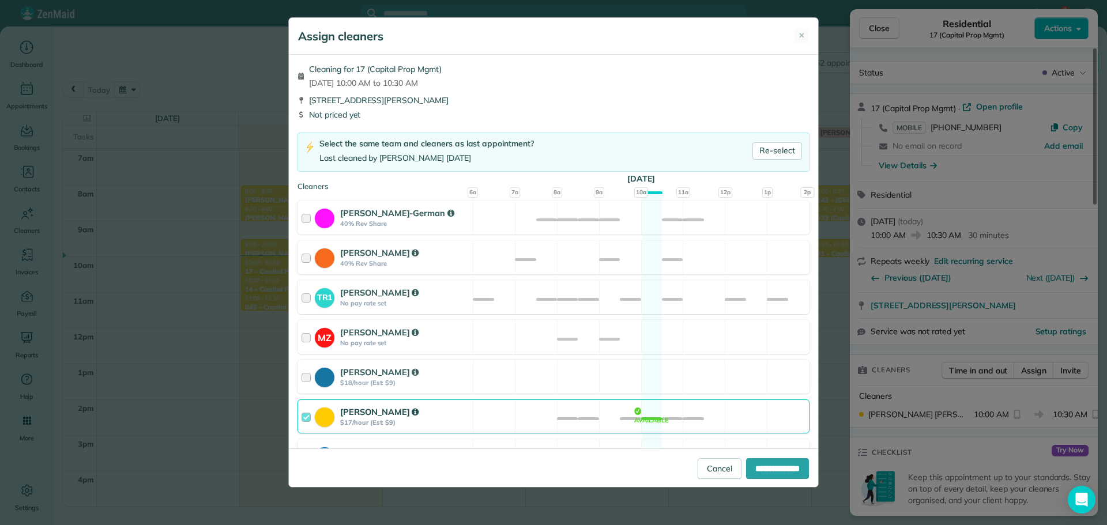
click at [570, 414] on div "[PERSON_NAME] $17/hour (Est: $9) Available" at bounding box center [554, 417] width 512 height 34
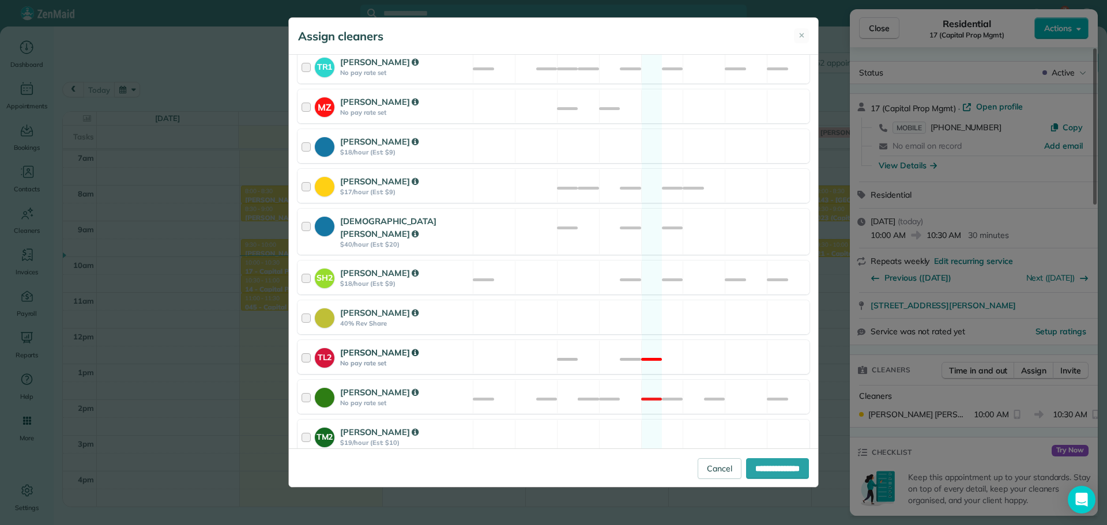
click at [595, 345] on div "TL2 [PERSON_NAME] No pay rate set Not available" at bounding box center [554, 357] width 512 height 34
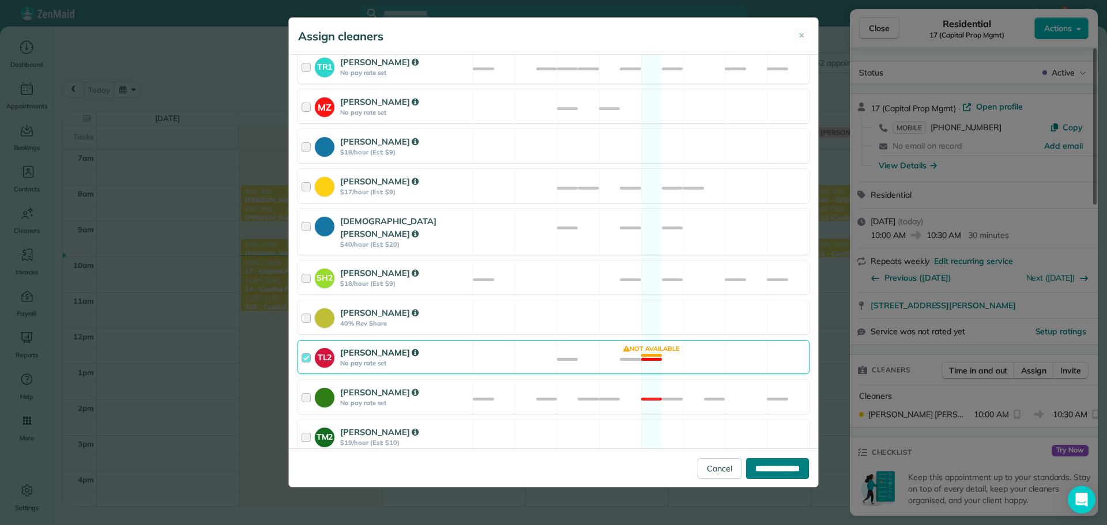
click at [770, 463] on input "**********" at bounding box center [777, 468] width 63 height 21
type input "**********"
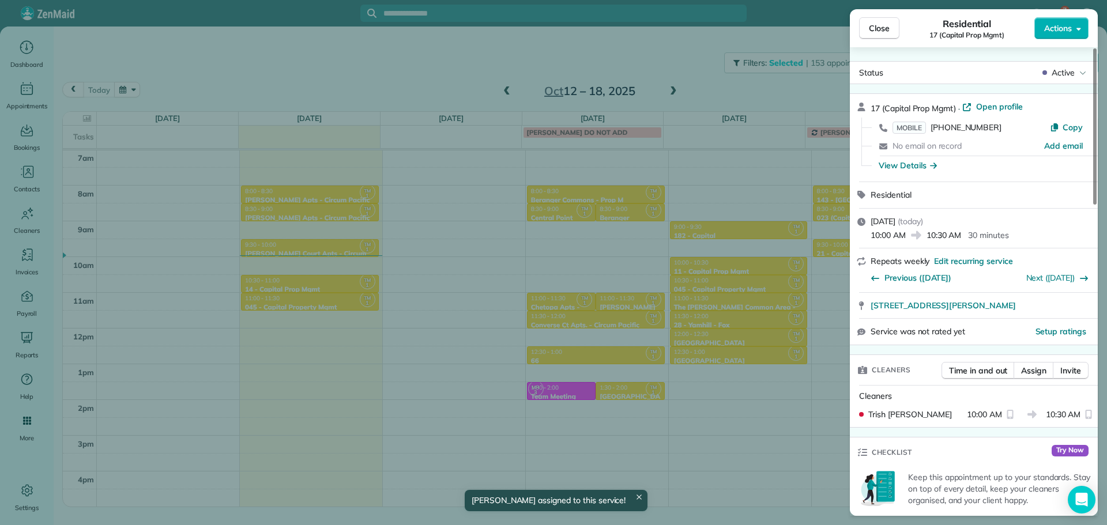
click at [448, 250] on div "Close Residential 17 (Capital Prop Mgmt) Actions Status Active 17 (Capital Prop…" at bounding box center [553, 262] width 1107 height 525
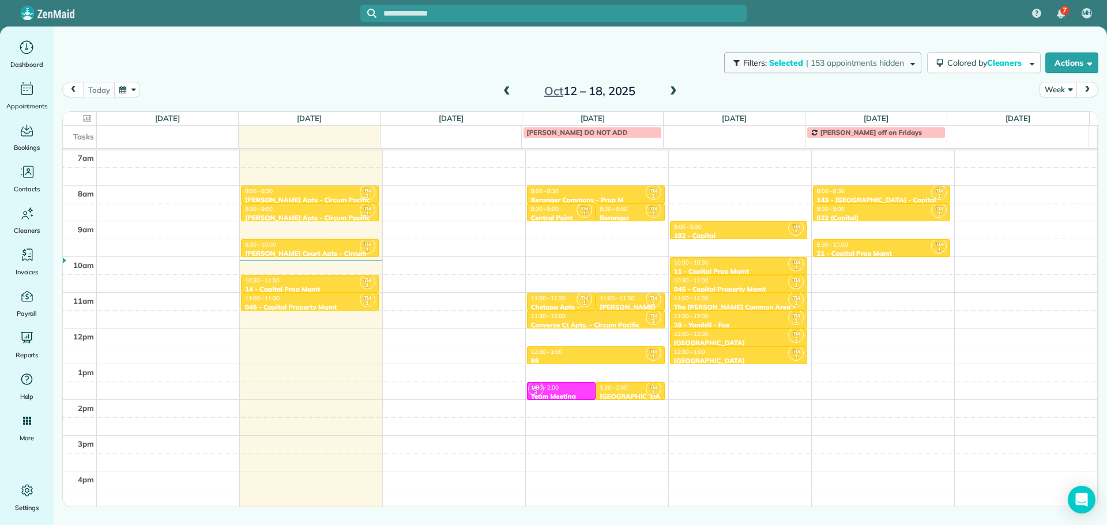
click at [813, 68] on button "Filters: Selected | 153 appointments hidden" at bounding box center [822, 62] width 197 height 21
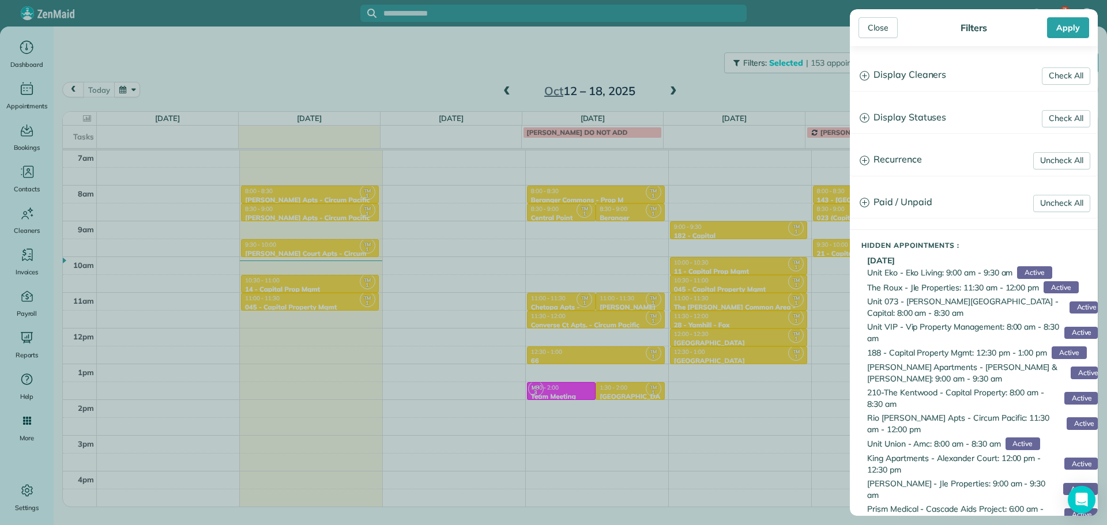
click at [896, 77] on h3 "Display Cleaners" at bounding box center [974, 75] width 247 height 29
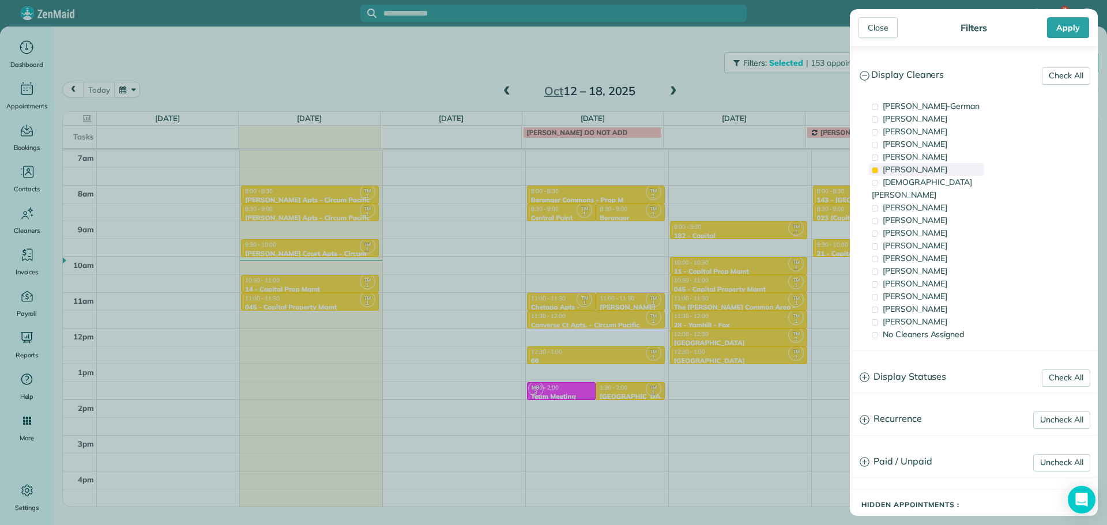
click at [920, 168] on span "[PERSON_NAME]" at bounding box center [915, 169] width 65 height 10
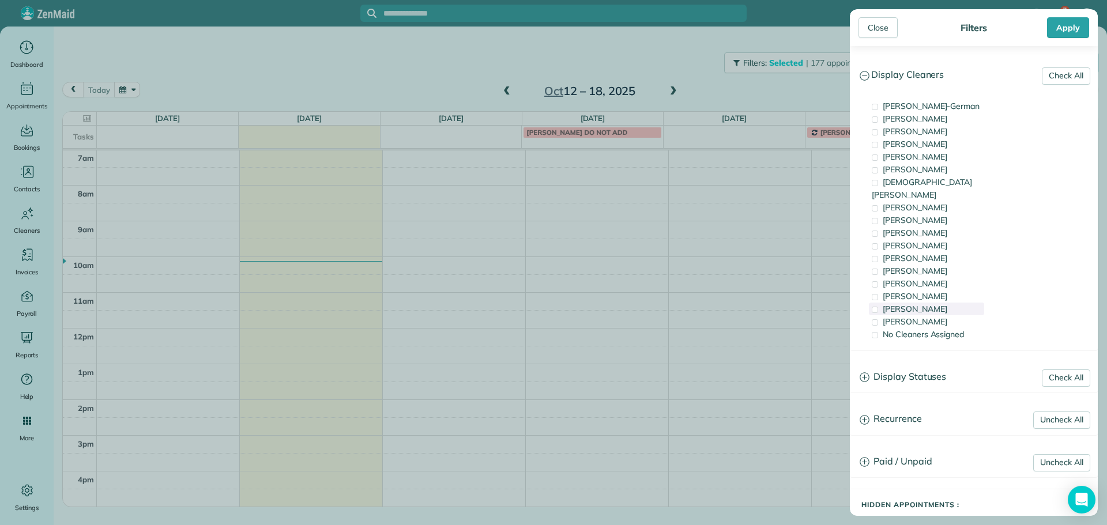
click at [928, 304] on span "[PERSON_NAME]" at bounding box center [915, 309] width 65 height 10
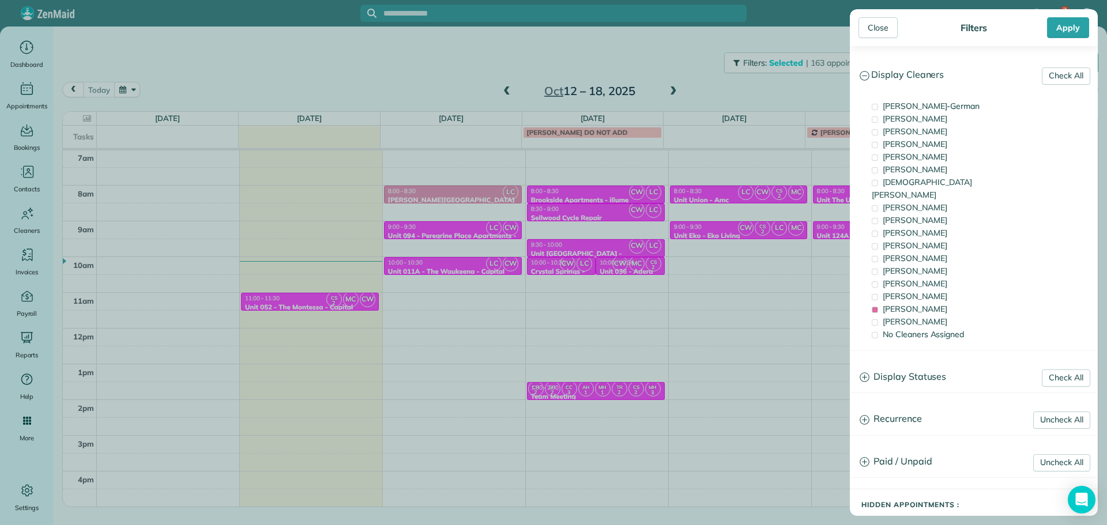
click at [464, 193] on div "Close Filters Apply Check All Display Cleaners [PERSON_NAME]-German [PERSON_NAM…" at bounding box center [553, 262] width 1107 height 525
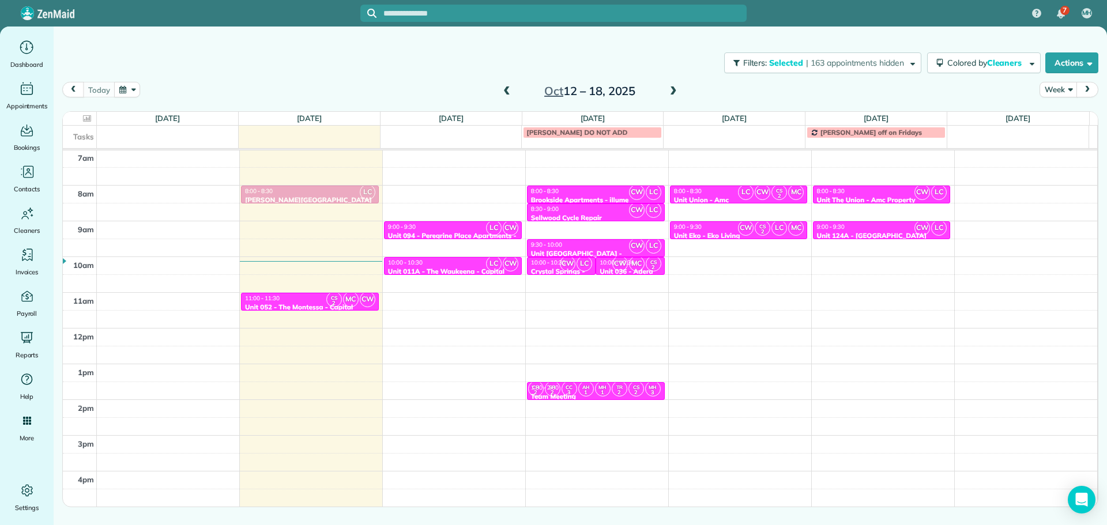
drag, startPoint x: 458, startPoint y: 193, endPoint x: 341, endPoint y: 193, distance: 117.6
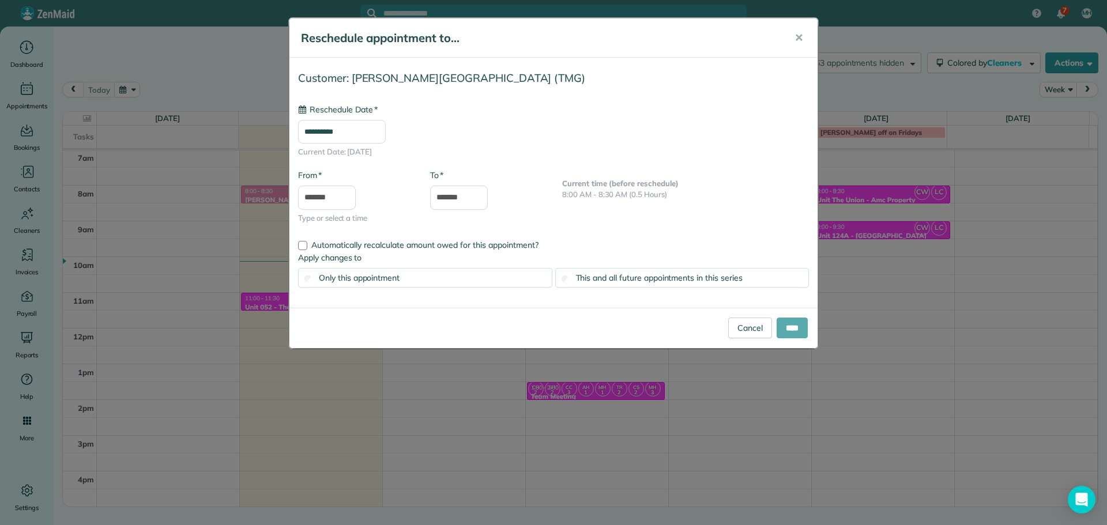
type input "**********"
click at [785, 330] on input "****" at bounding box center [792, 328] width 31 height 21
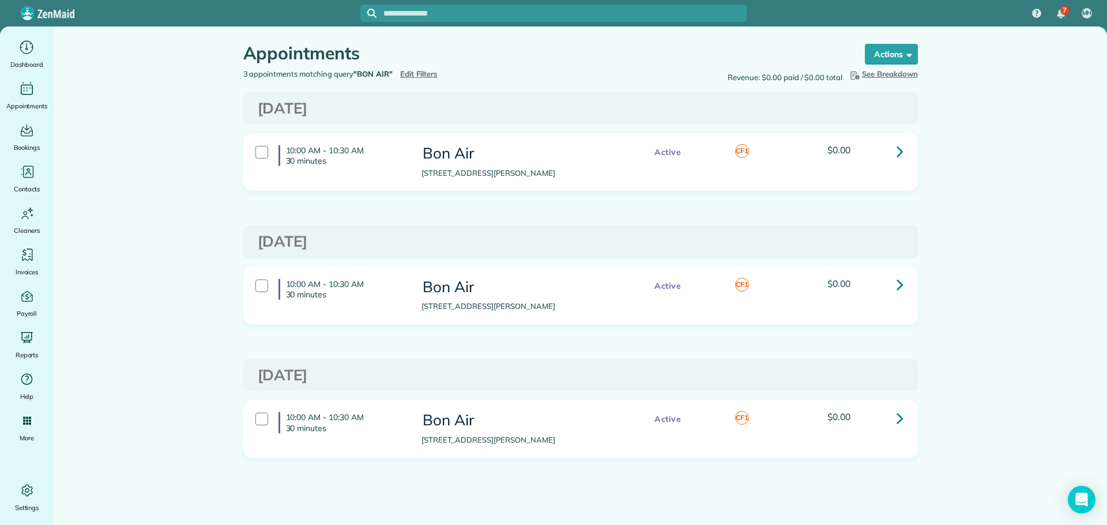
click at [899, 143] on icon at bounding box center [900, 151] width 7 height 20
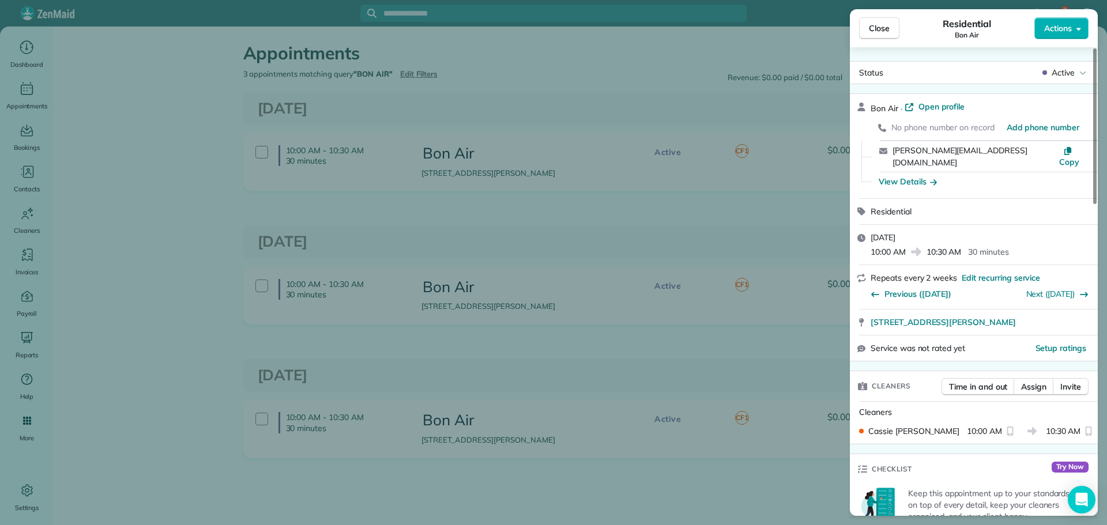
click at [610, 118] on div "Close Residential Bon Air Actions Status Active Bon Air · Open profile No phone…" at bounding box center [553, 262] width 1107 height 525
